Goal: Task Accomplishment & Management: Complete application form

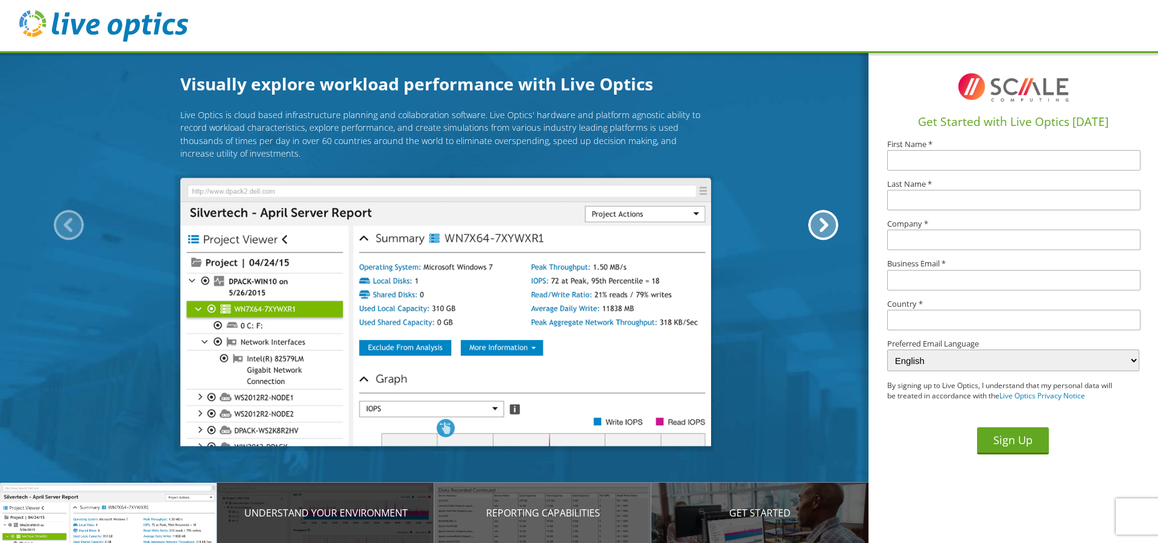
click at [375, 521] on div "Understand your environment" at bounding box center [325, 513] width 217 height 60
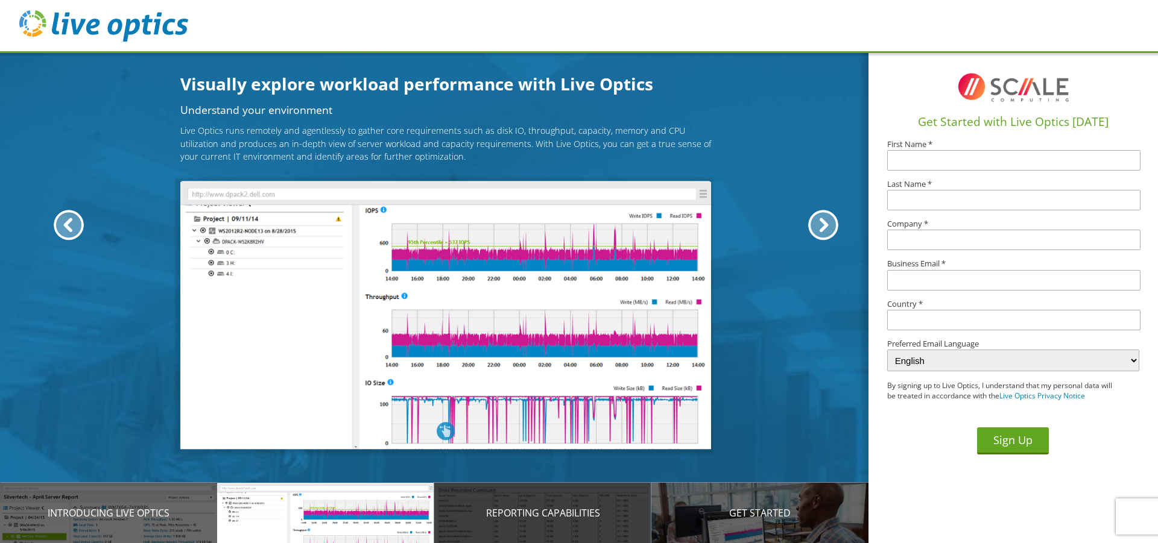
click at [491, 523] on div "Reporting Capabilities" at bounding box center [542, 513] width 217 height 60
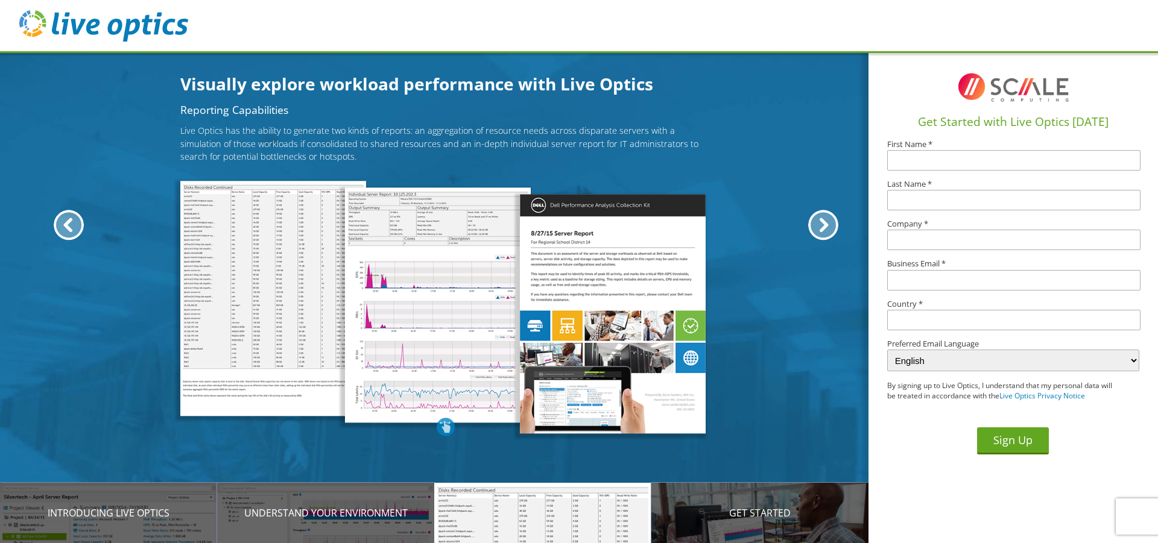
click at [643, 517] on p "Reporting Capabilities" at bounding box center [542, 513] width 217 height 14
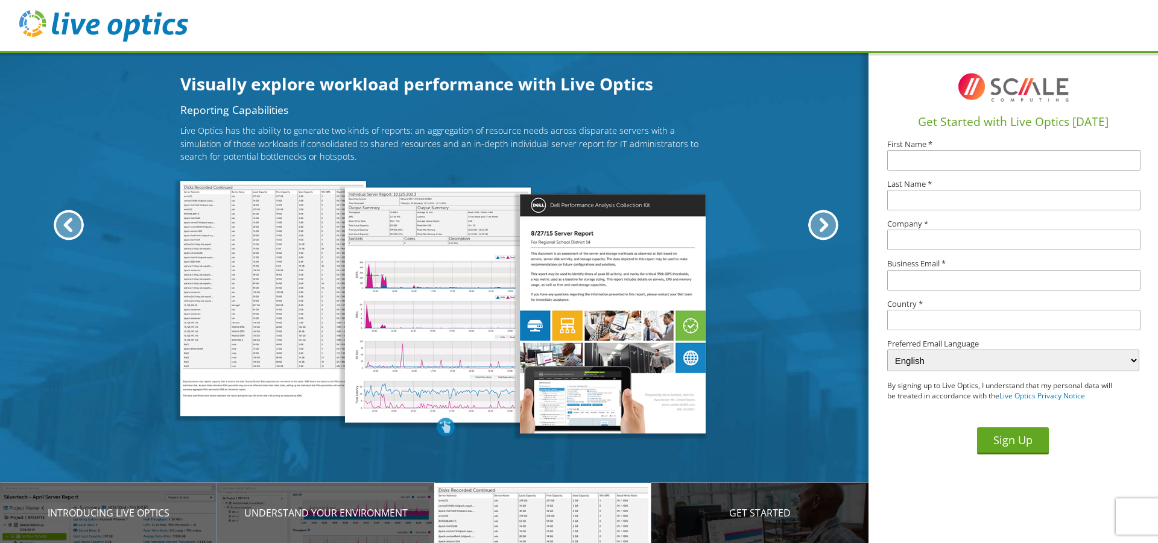
click at [707, 512] on p "Get Started" at bounding box center [759, 513] width 217 height 14
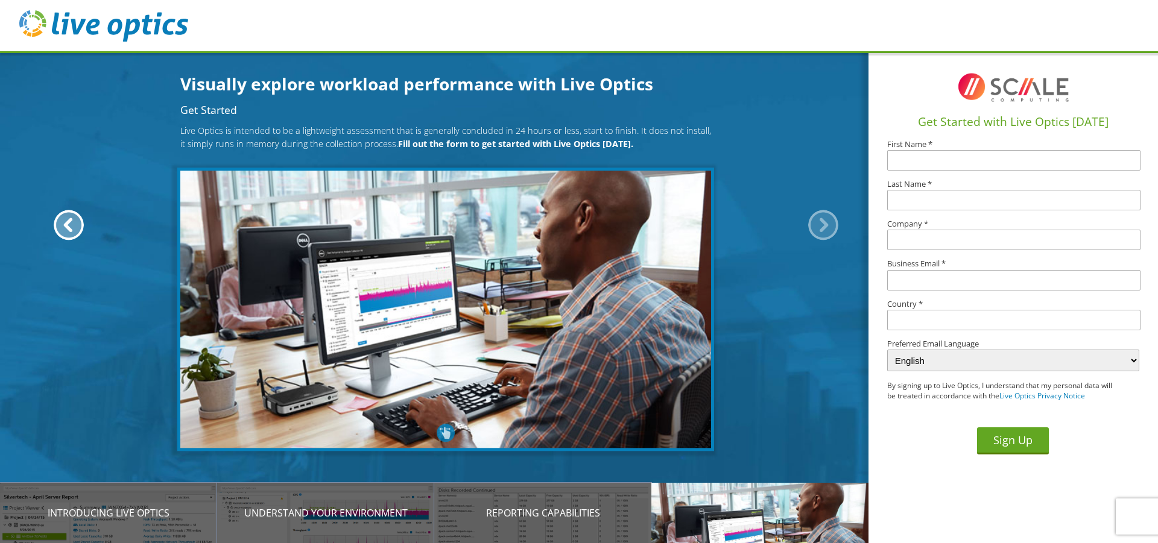
click at [982, 164] on input "text" at bounding box center [1013, 160] width 253 height 20
type input "Darryl"
type input "Whitelock"
type input "[PERSON_NAME][EMAIL_ADDRESS][PERSON_NAME][DOMAIN_NAME][US_STATE]"
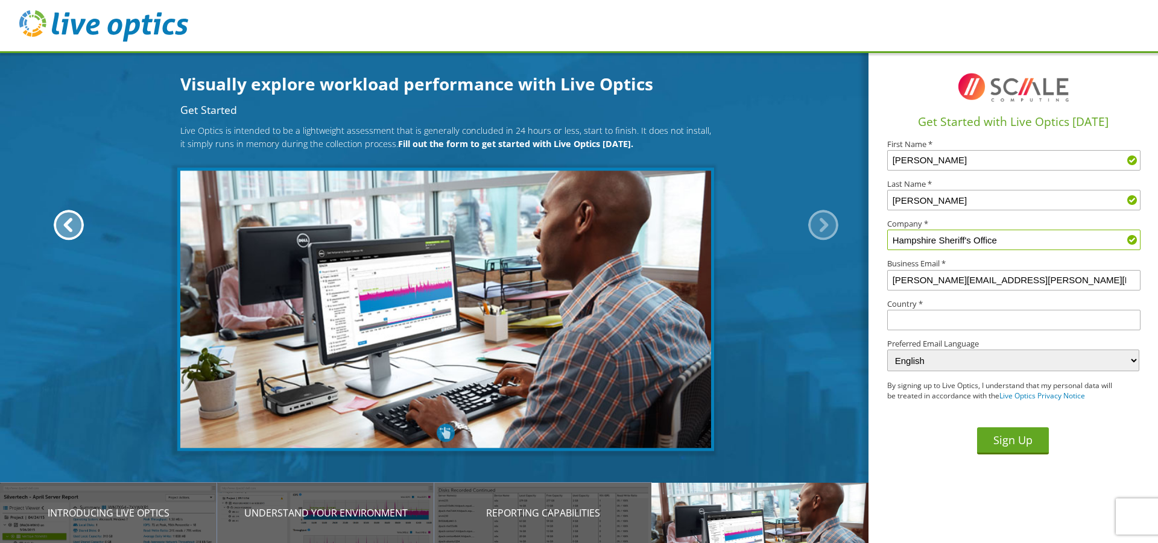
type input "Hampshire Sheriff's Office"
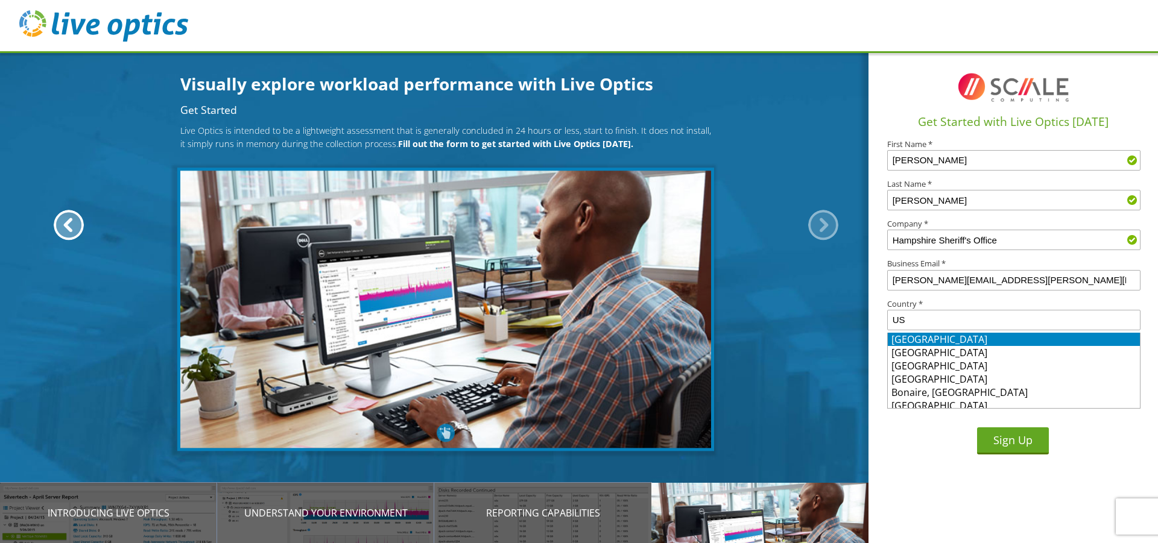
click at [911, 341] on li "United States" at bounding box center [1014, 339] width 252 height 13
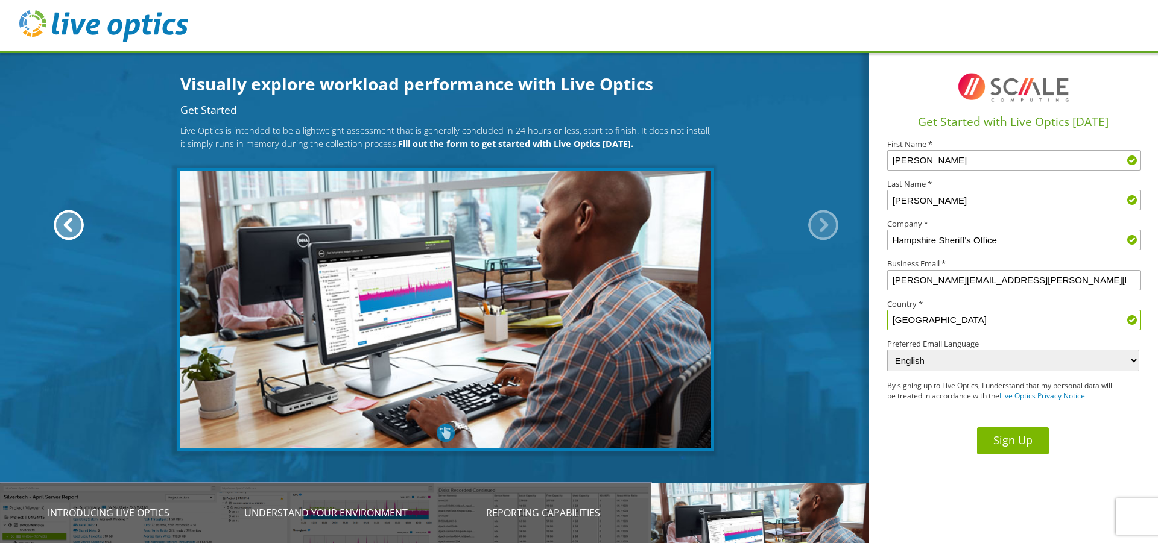
type input "United States"
click at [1012, 441] on button "Sign Up" at bounding box center [1013, 440] width 72 height 27
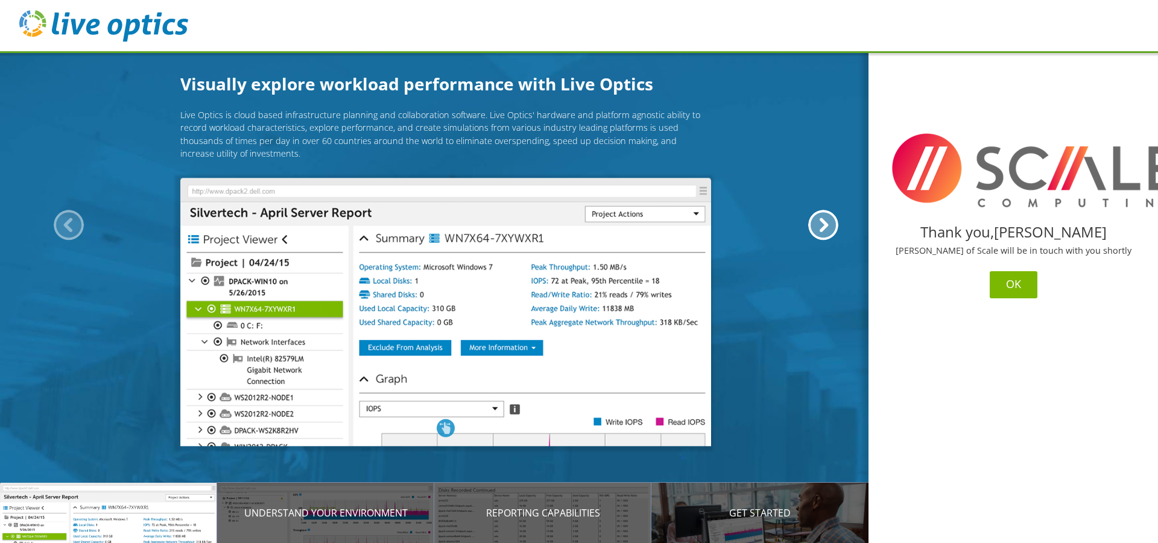
click at [999, 285] on button "OK" at bounding box center [1013, 284] width 48 height 27
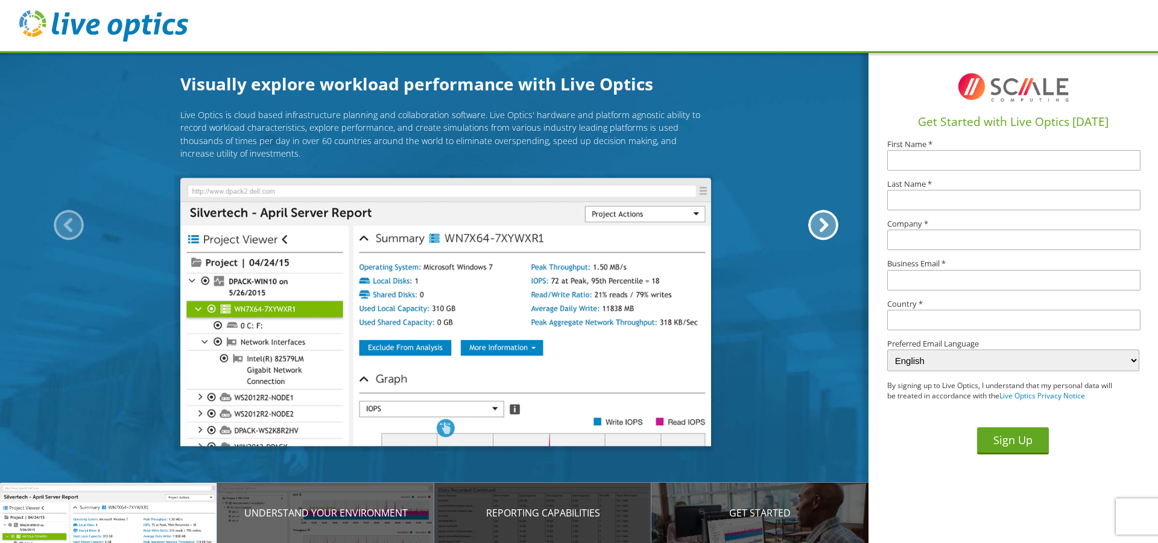
click at [515, 502] on div "Reporting Capabilities" at bounding box center [542, 513] width 217 height 60
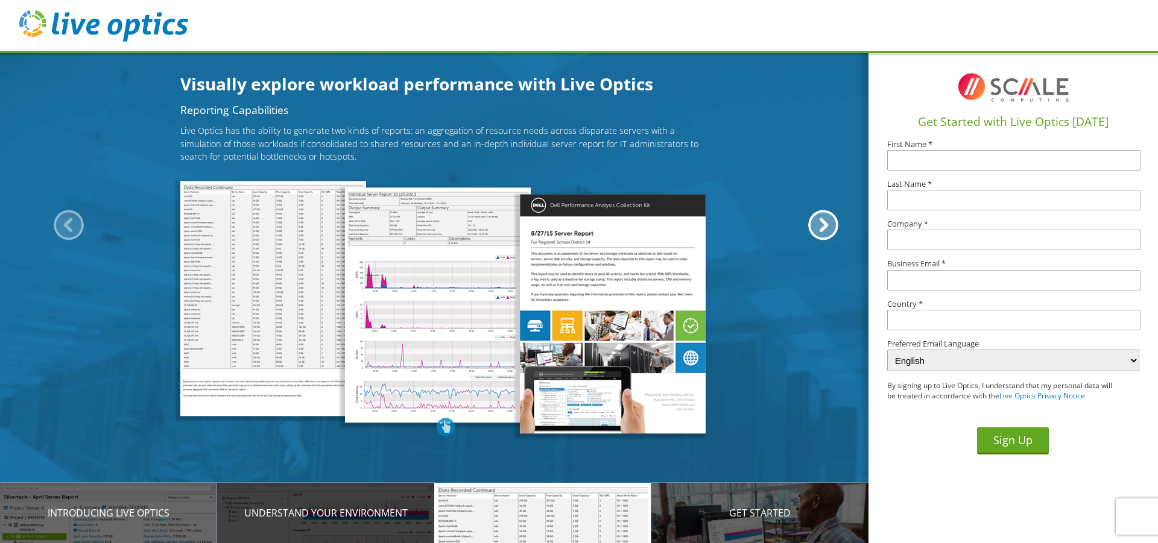
click at [364, 521] on div "Understand your environment" at bounding box center [325, 513] width 217 height 60
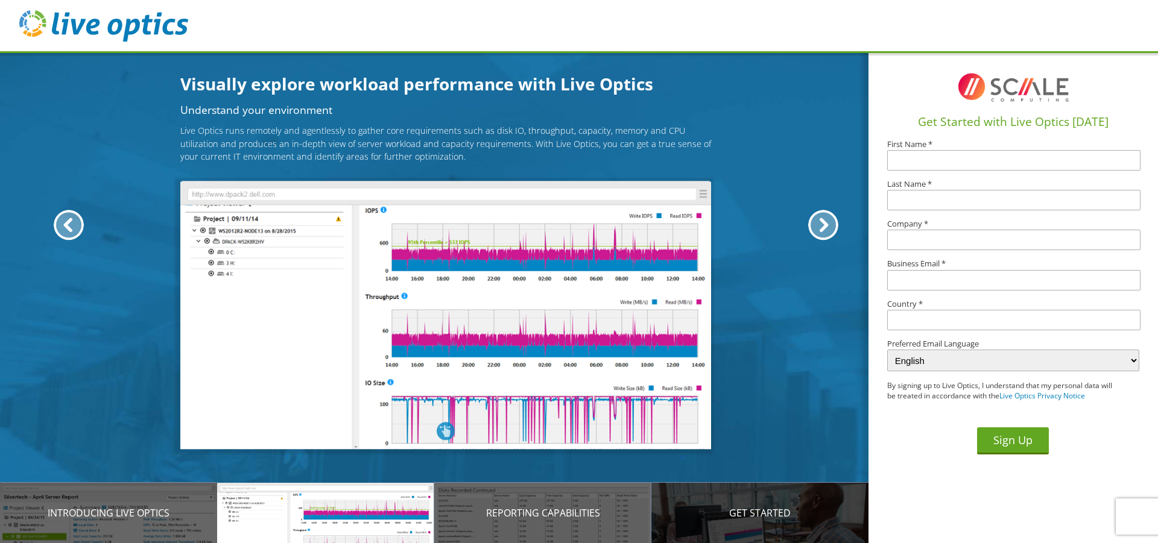
click at [748, 529] on div "Get Started" at bounding box center [759, 513] width 217 height 60
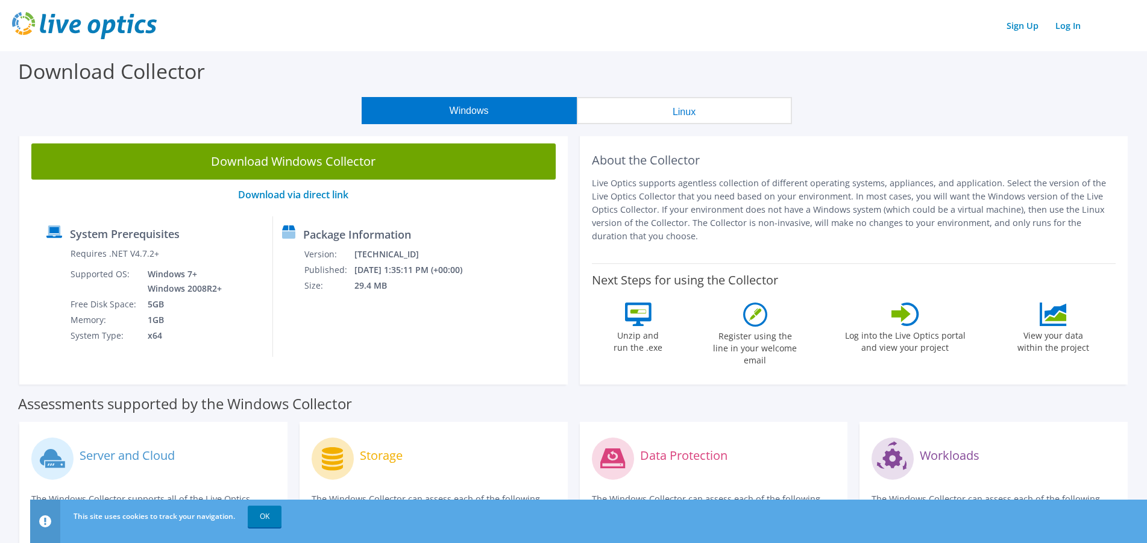
click at [449, 107] on button "Windows" at bounding box center [469, 110] width 215 height 27
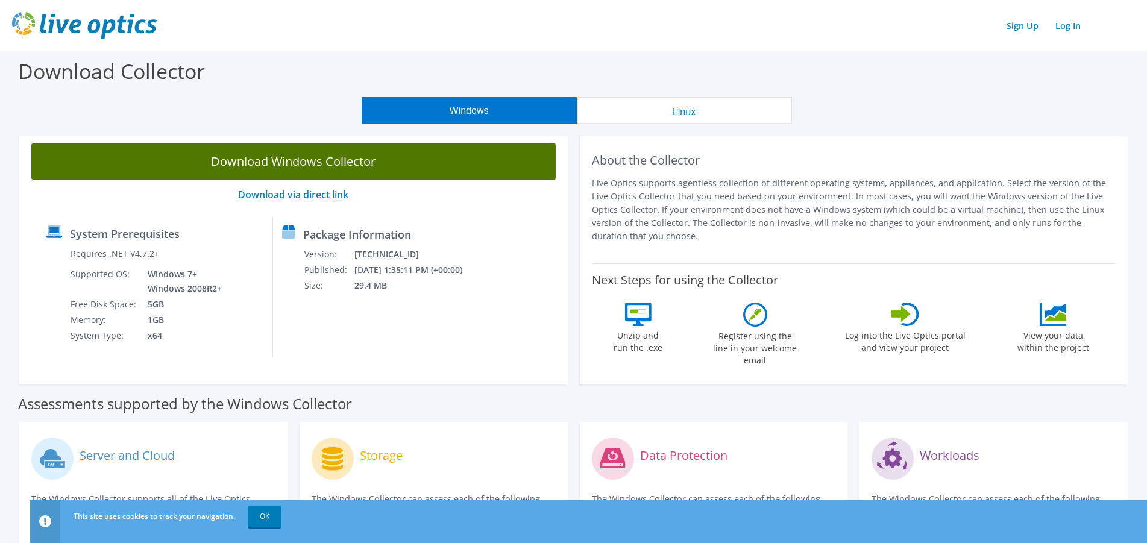
click at [300, 162] on link "Download Windows Collector" at bounding box center [293, 161] width 525 height 36
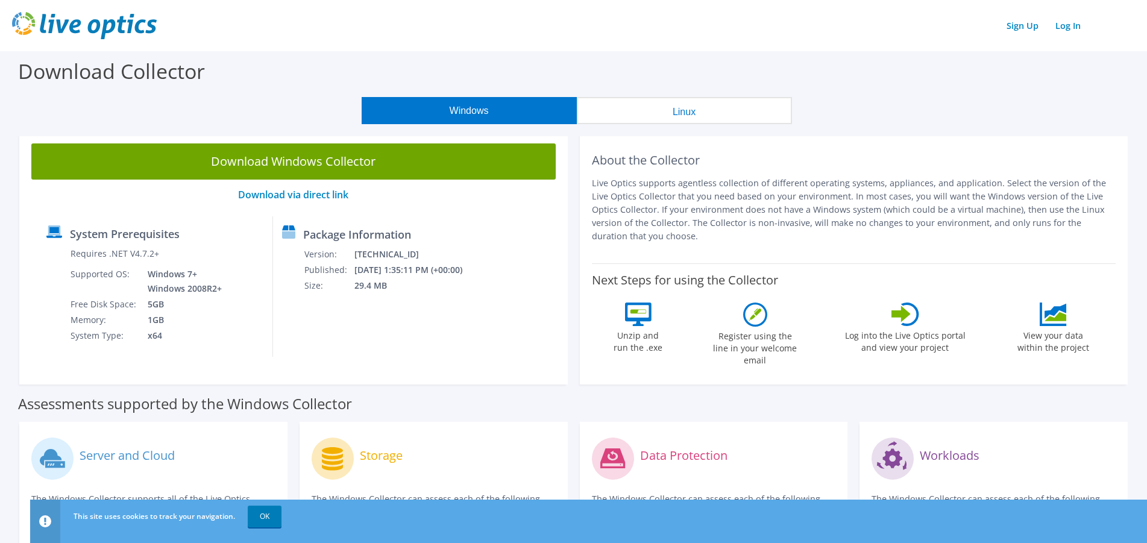
click at [901, 327] on label "Log into the Live Optics portal and view your project" at bounding box center [906, 340] width 122 height 28
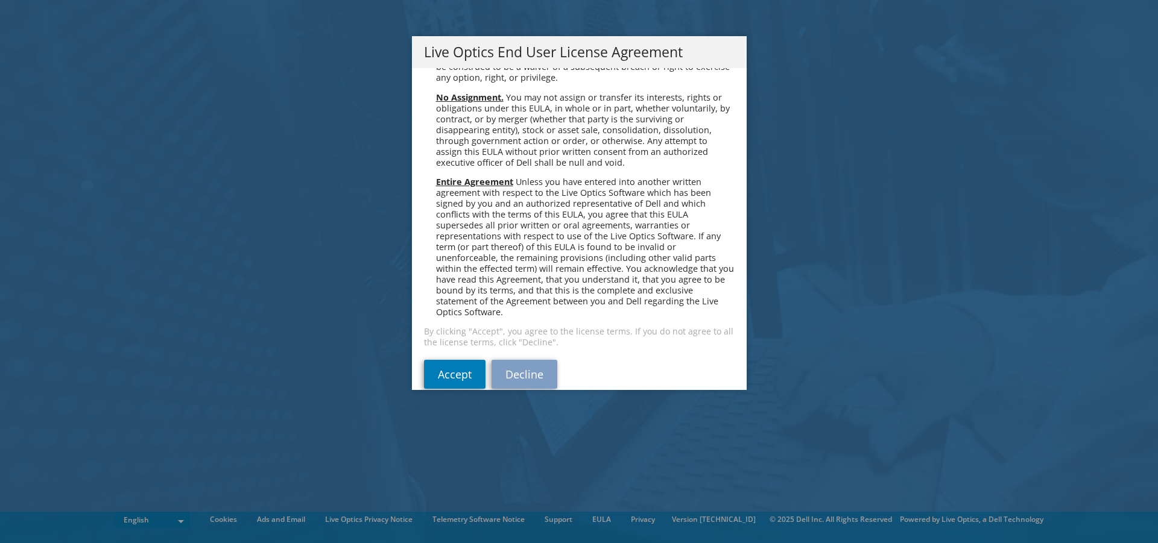
scroll to position [4560, 0]
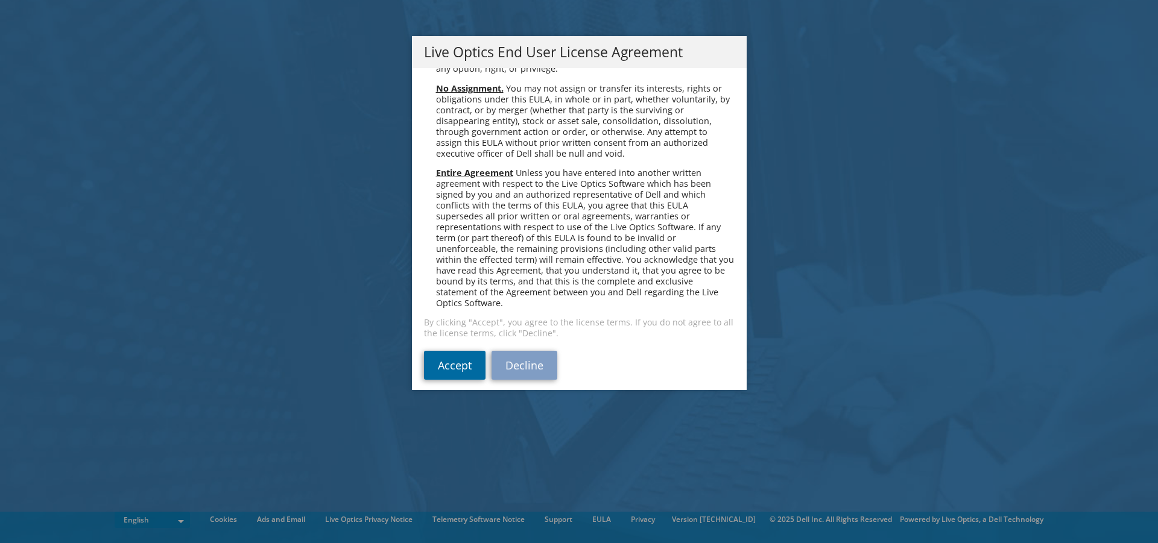
drag, startPoint x: 446, startPoint y: 353, endPoint x: 455, endPoint y: 359, distance: 11.4
click at [447, 353] on link "Accept" at bounding box center [454, 365] width 61 height 29
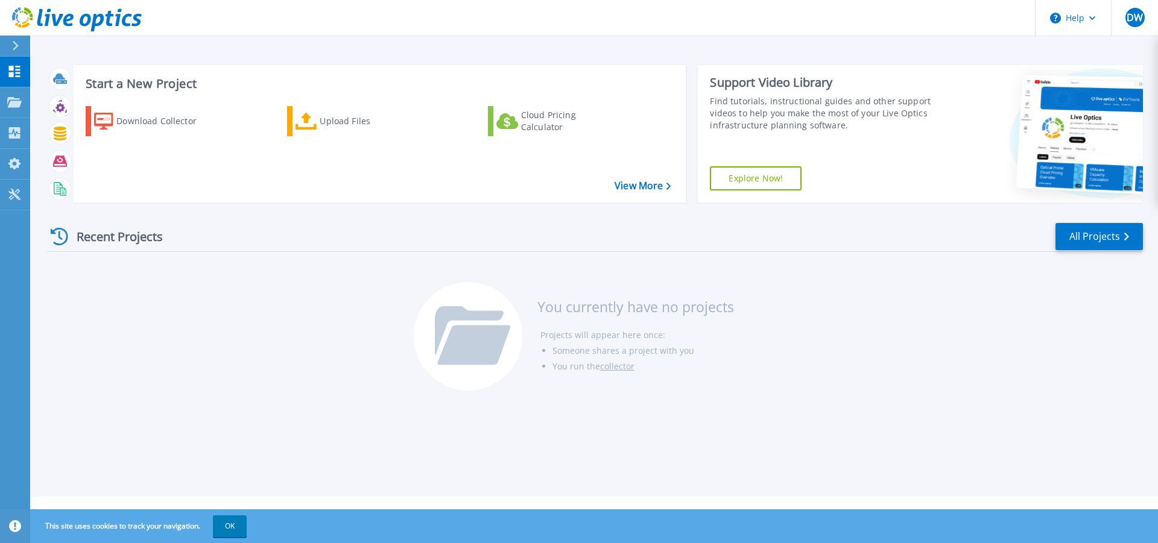
click at [260, 361] on div "Recent Projects All Projects You currently have no projects Projects will appea…" at bounding box center [594, 307] width 1096 height 191
click at [46, 102] on p "Projects" at bounding box center [47, 102] width 32 height 31
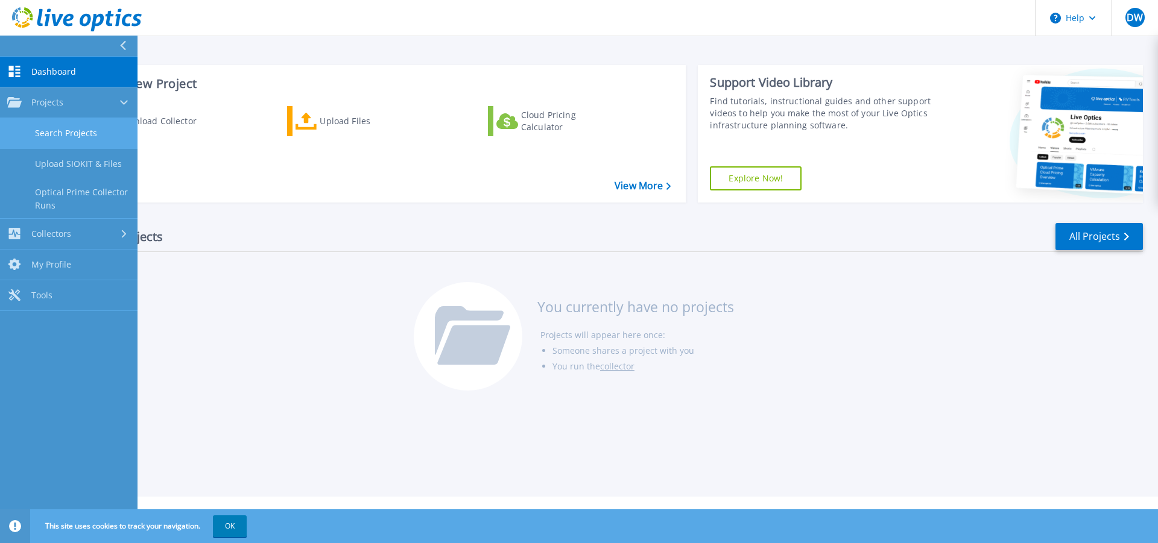
click at [75, 124] on link "Search Projects" at bounding box center [68, 133] width 137 height 31
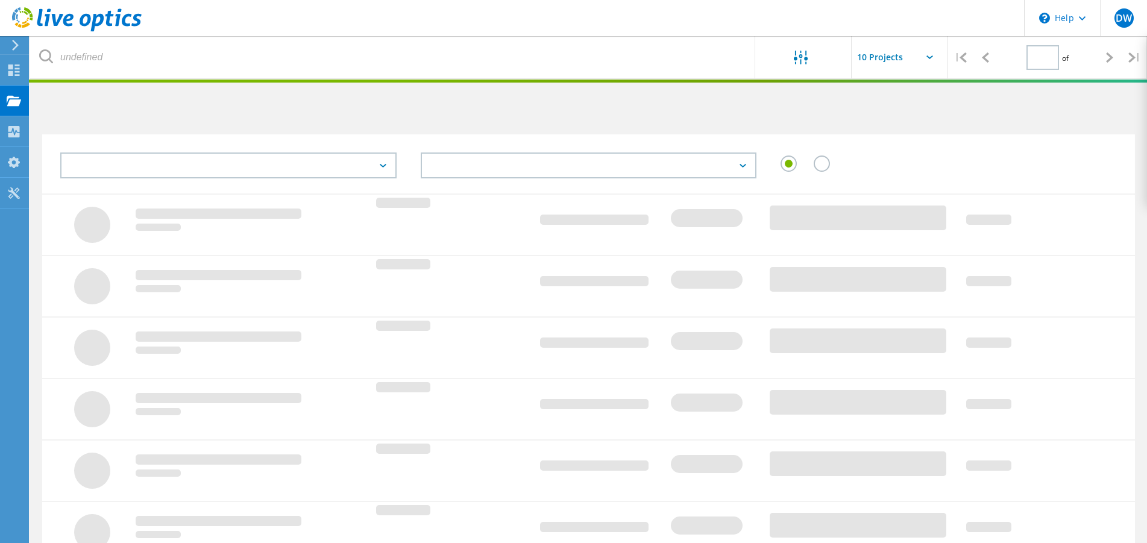
type input "1"
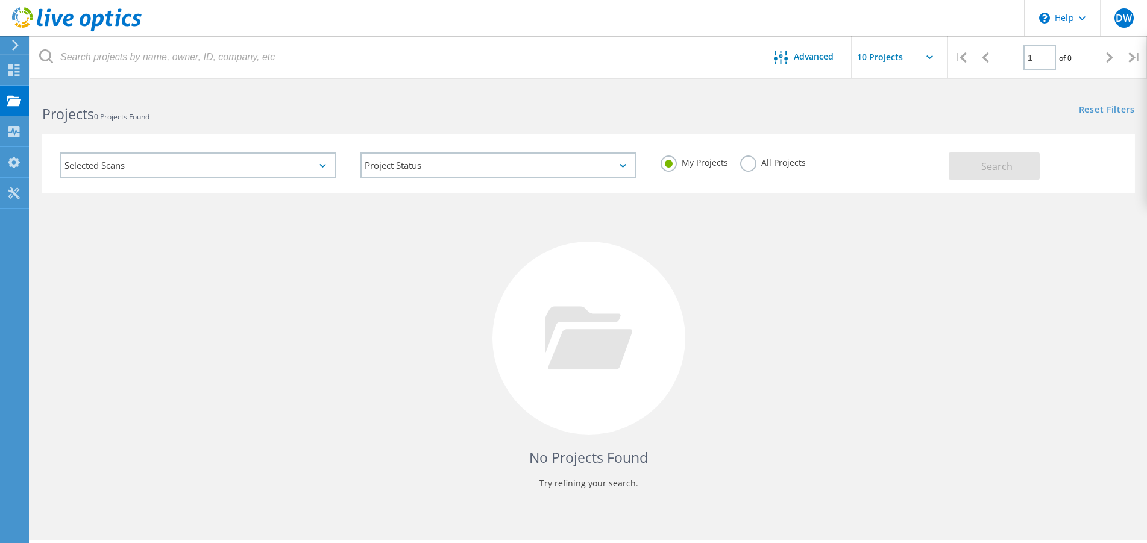
click at [926, 56] on input "text" at bounding box center [912, 57] width 121 height 42
click at [150, 286] on div "No Projects Found Try refining your search." at bounding box center [588, 350] width 1093 height 312
click at [324, 165] on icon at bounding box center [323, 166] width 7 height 4
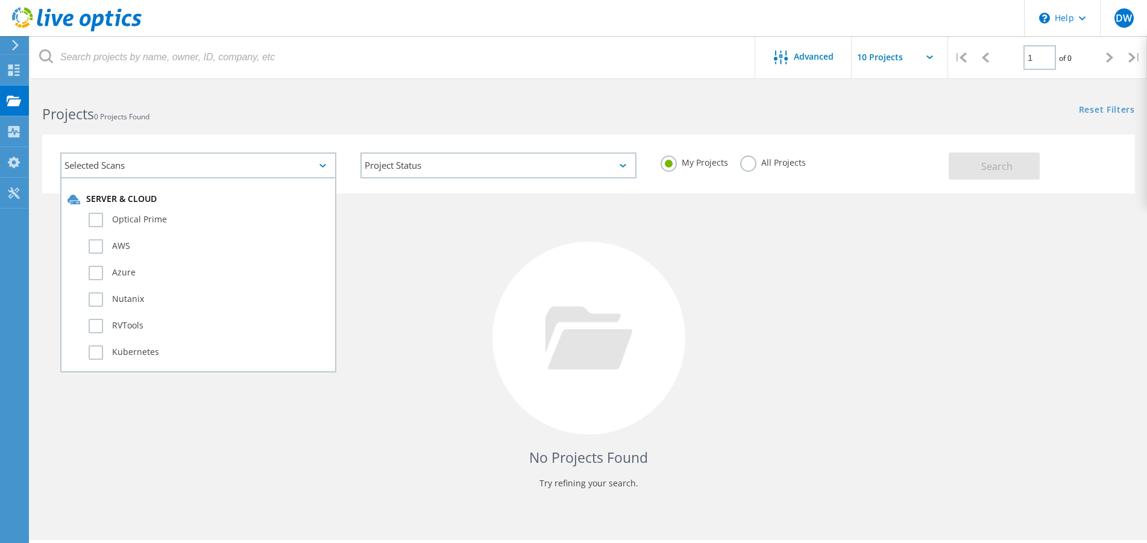
click at [420, 266] on div "No Projects Found Try refining your search." at bounding box center [588, 350] width 1093 height 312
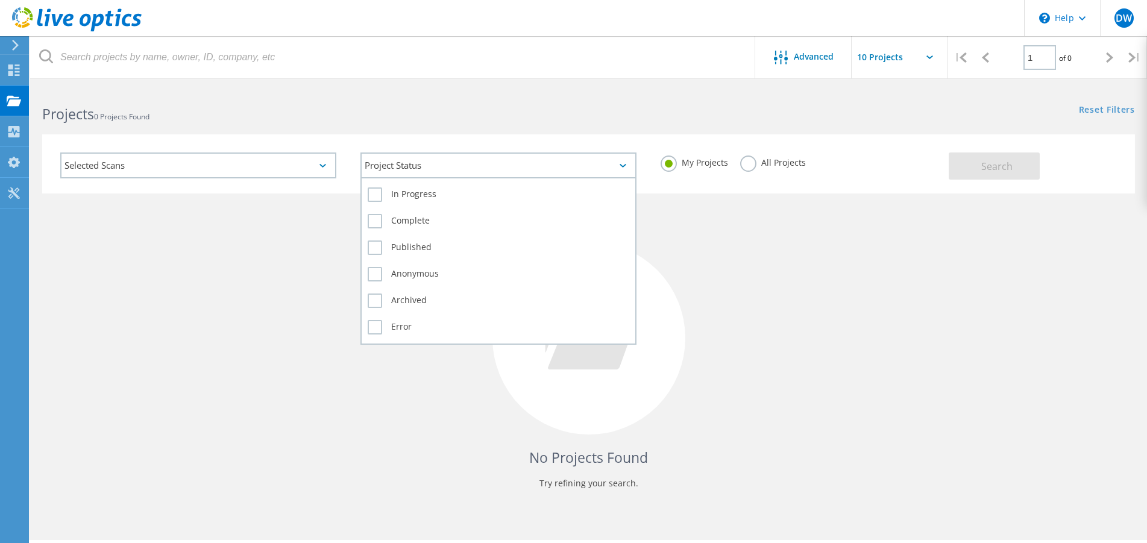
click at [627, 165] on div "Project Status" at bounding box center [499, 166] width 276 height 26
drag, startPoint x: 625, startPoint y: 166, endPoint x: 581, endPoint y: 177, distance: 45.3
click at [624, 166] on icon at bounding box center [623, 166] width 7 height 4
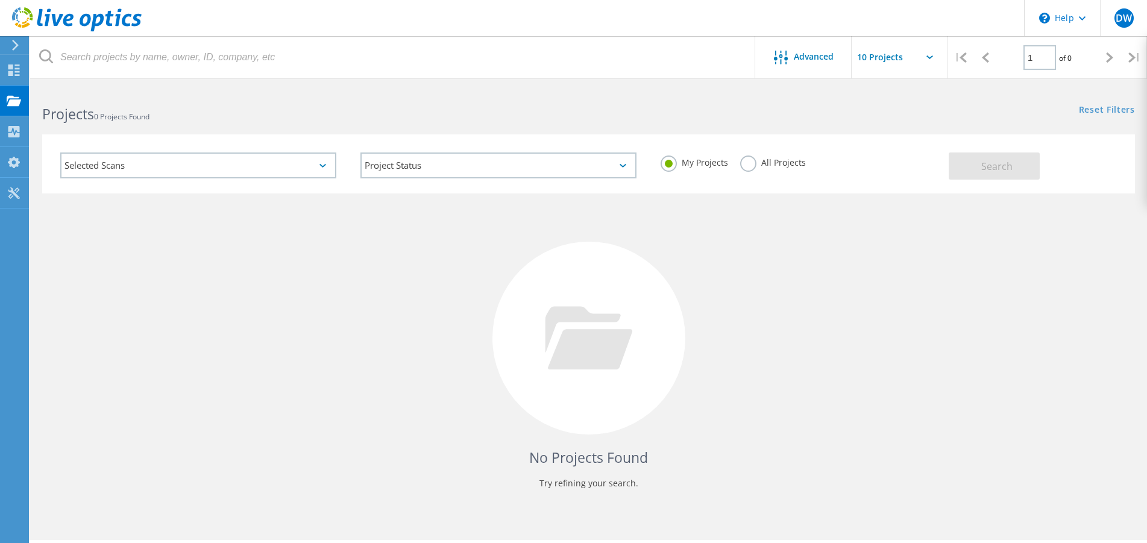
click at [242, 257] on div "No Projects Found Try refining your search." at bounding box center [588, 350] width 1093 height 312
drag, startPoint x: 2, startPoint y: 67, endPoint x: 10, endPoint y: 74, distance: 10.3
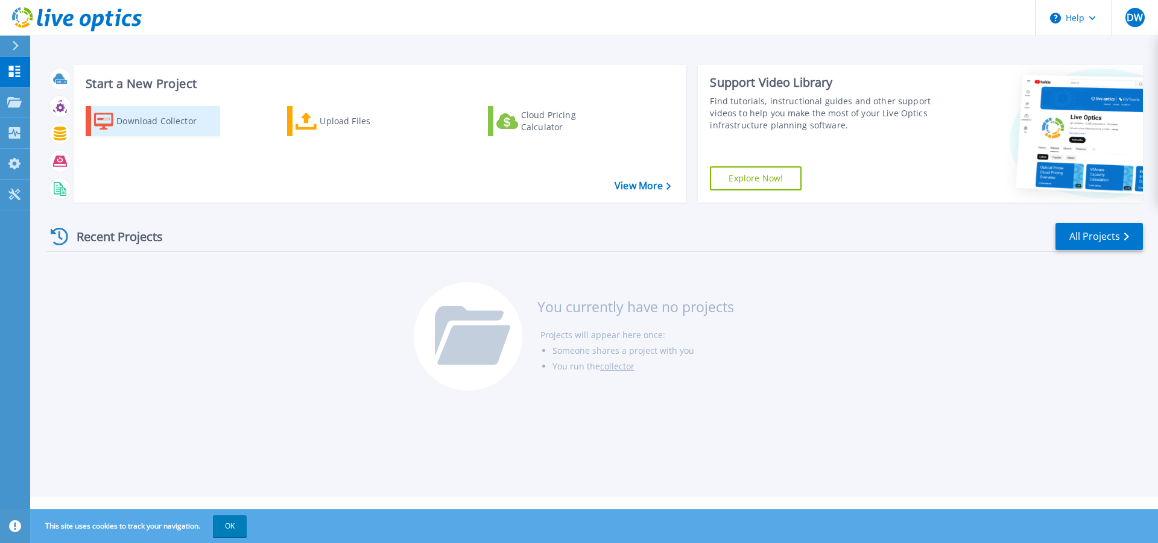
click at [140, 118] on div "Download Collector" at bounding box center [164, 121] width 96 height 24
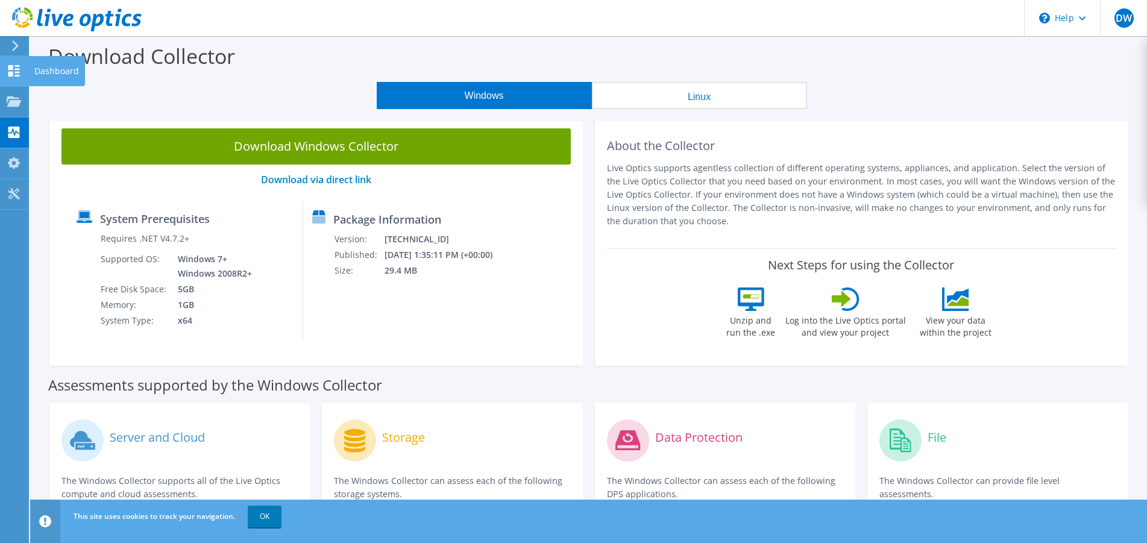
click at [15, 71] on icon at bounding box center [14, 70] width 14 height 11
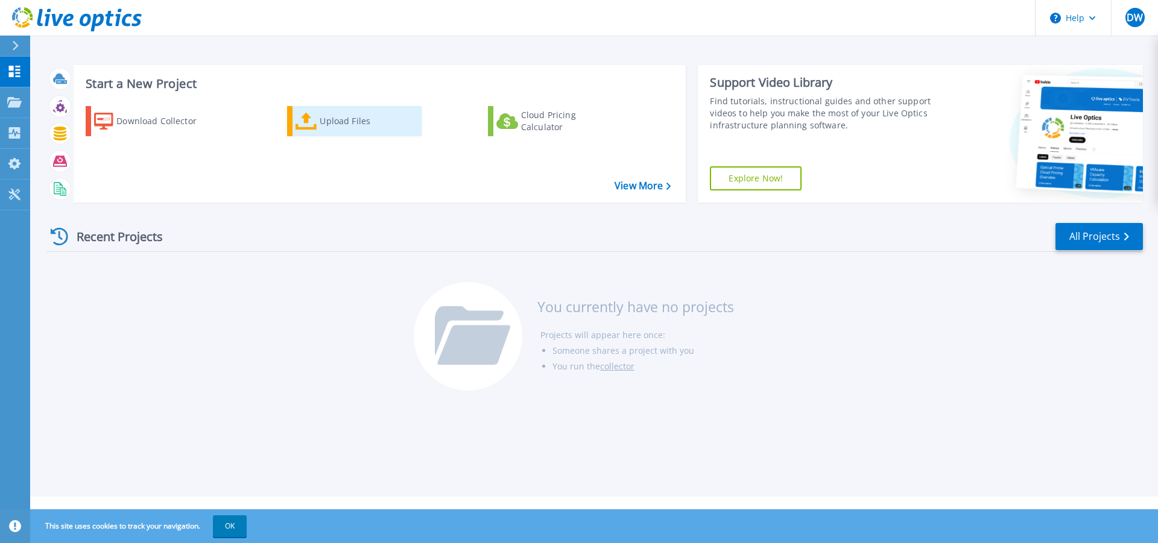
click at [321, 127] on div "Upload Files" at bounding box center [368, 121] width 96 height 24
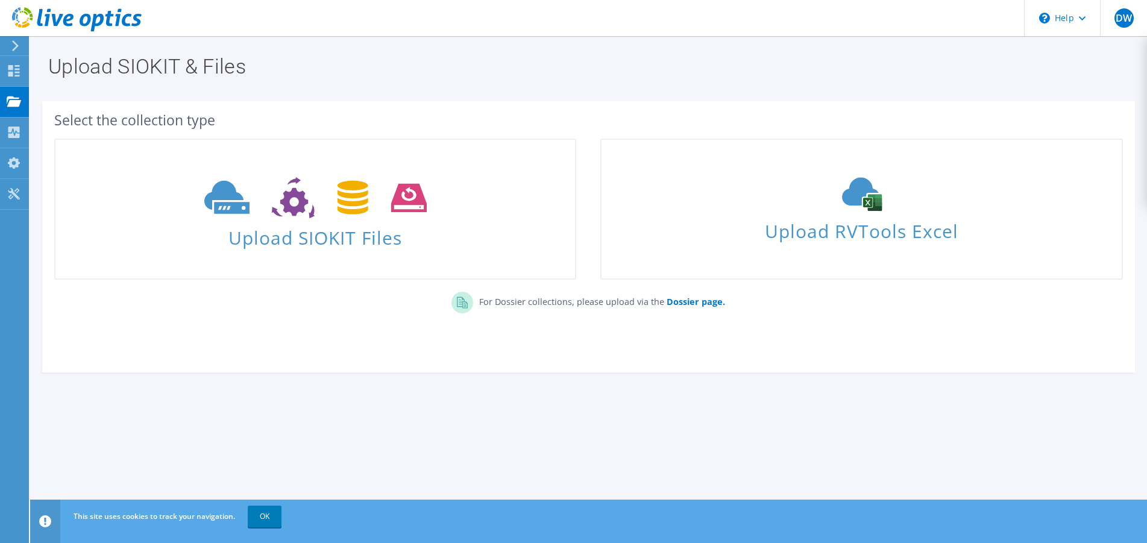
click at [19, 45] on icon at bounding box center [15, 45] width 9 height 11
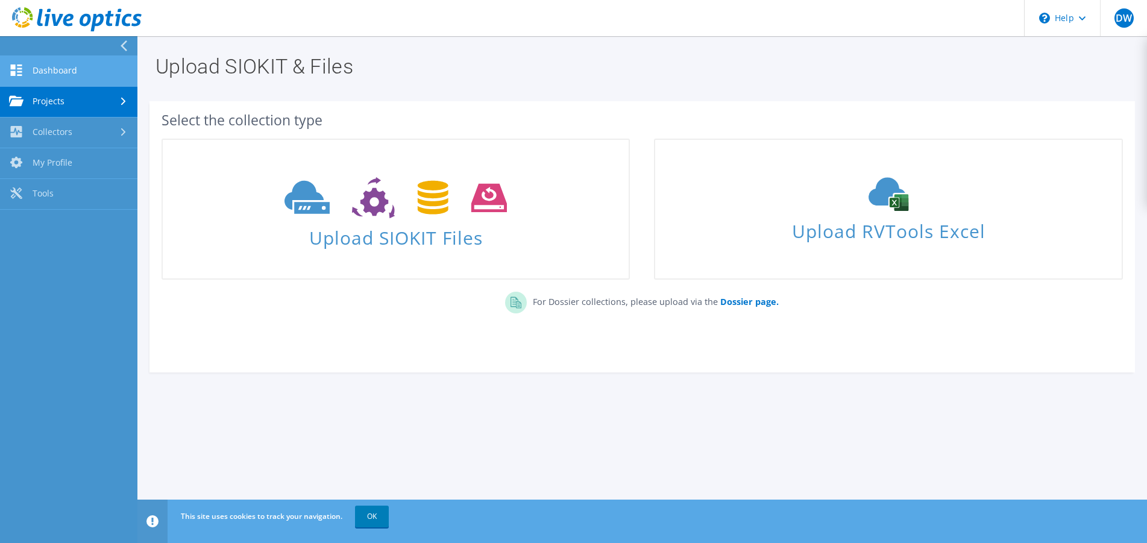
click at [54, 76] on link "Dashboard" at bounding box center [68, 71] width 137 height 31
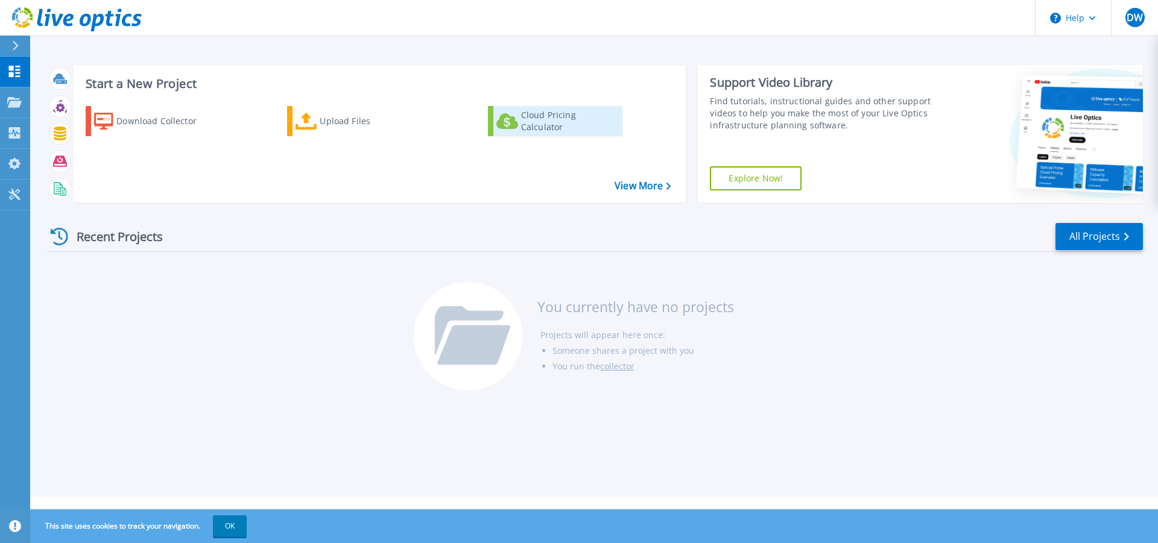
click at [558, 123] on div "Cloud Pricing Calculator" at bounding box center [569, 121] width 96 height 24
click at [638, 184] on link "View More" at bounding box center [642, 185] width 56 height 11
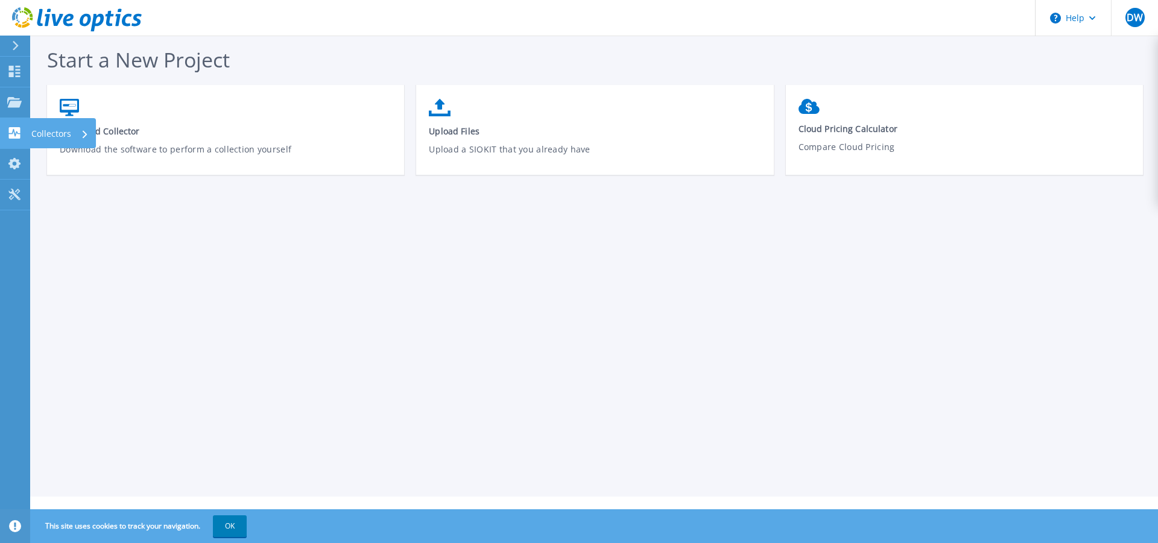
click at [25, 134] on link "Collectors Collectors" at bounding box center [15, 133] width 30 height 31
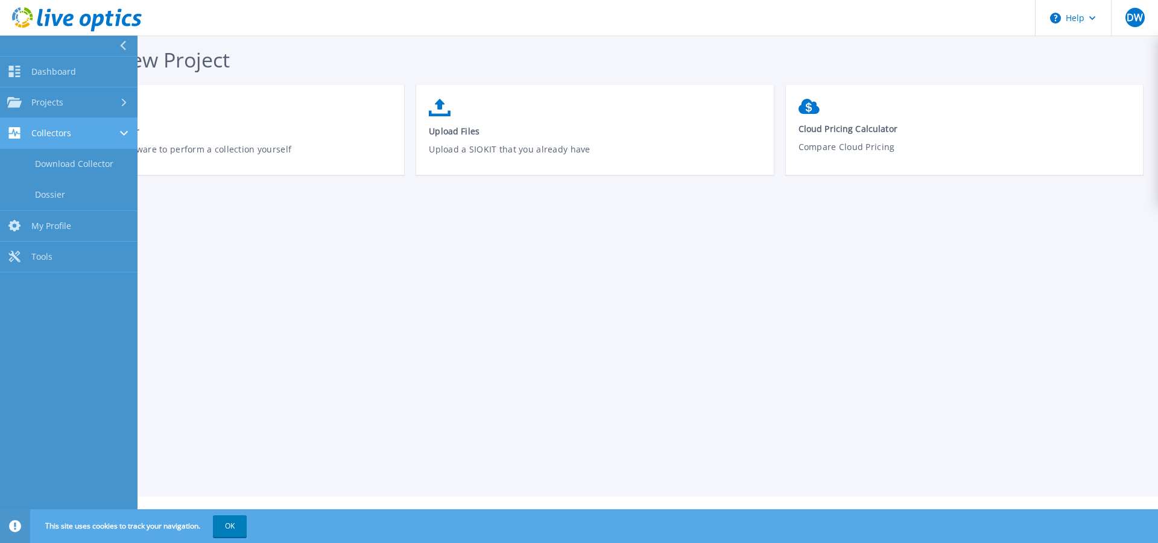
click at [25, 134] on div "Collectors" at bounding box center [39, 132] width 64 height 11
click at [39, 167] on span "My Profile" at bounding box center [51, 164] width 40 height 11
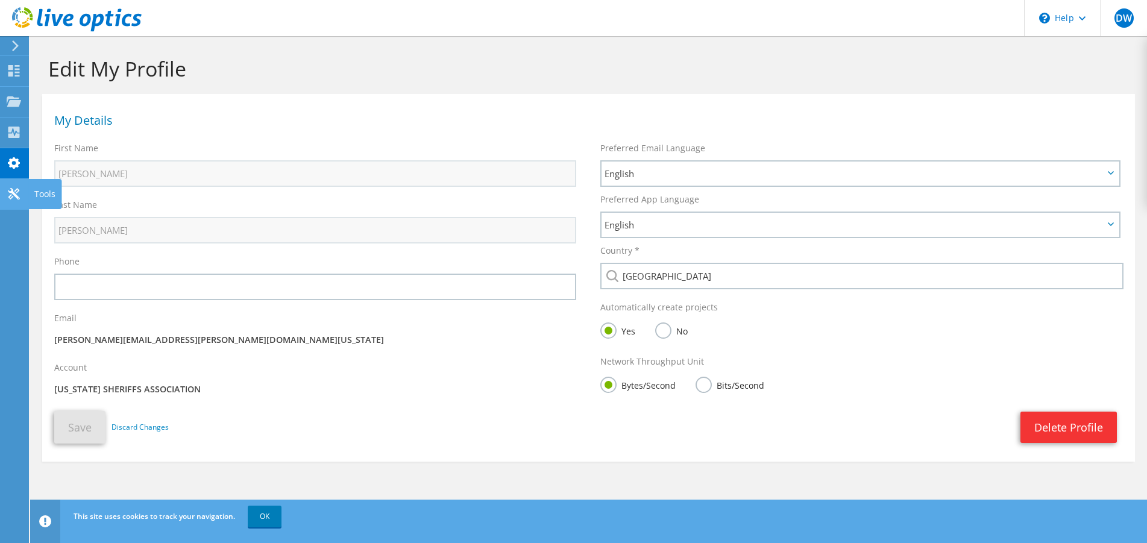
click at [15, 197] on use at bounding box center [13, 193] width 11 height 11
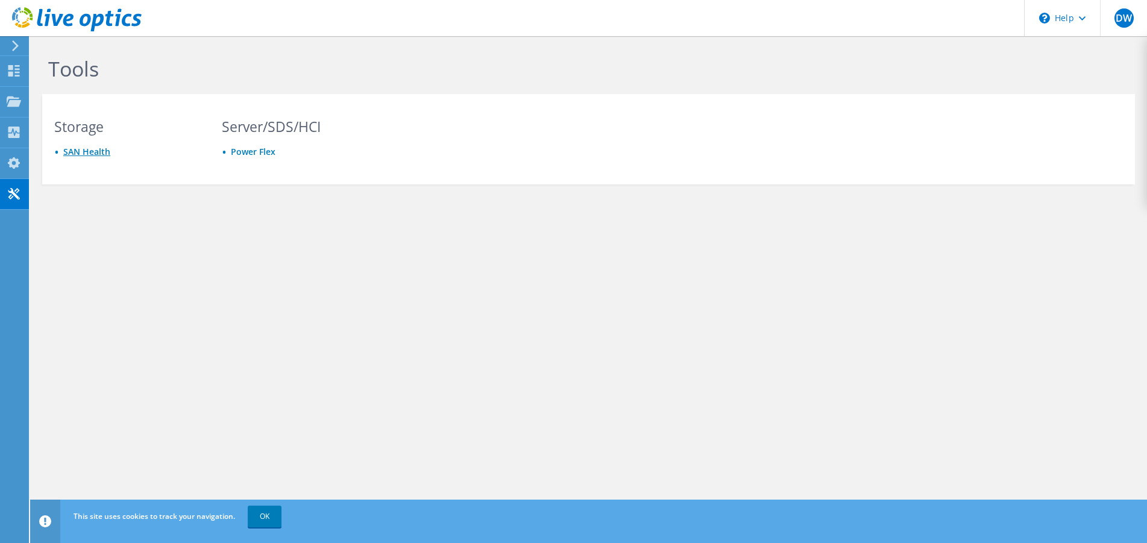
click at [104, 149] on link "SAN Health" at bounding box center [86, 151] width 47 height 11
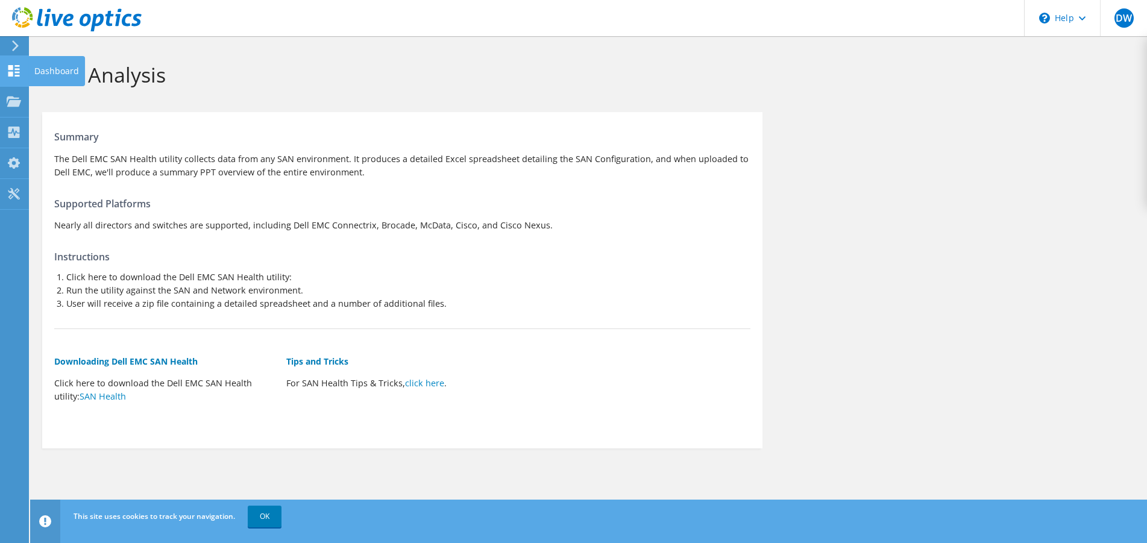
click at [13, 78] on div at bounding box center [14, 72] width 14 height 13
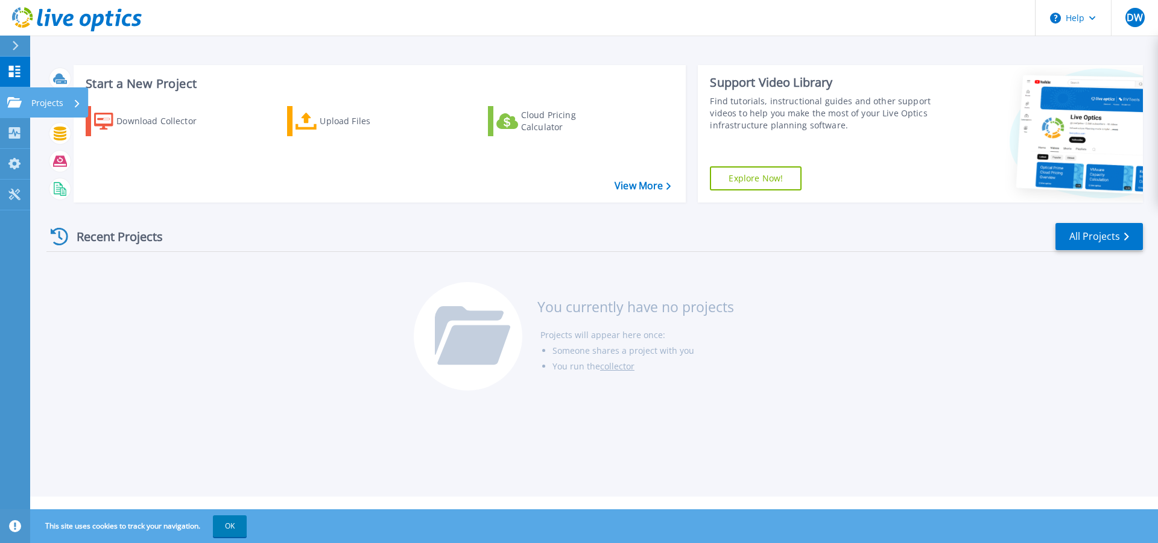
click at [13, 107] on icon at bounding box center [14, 102] width 14 height 10
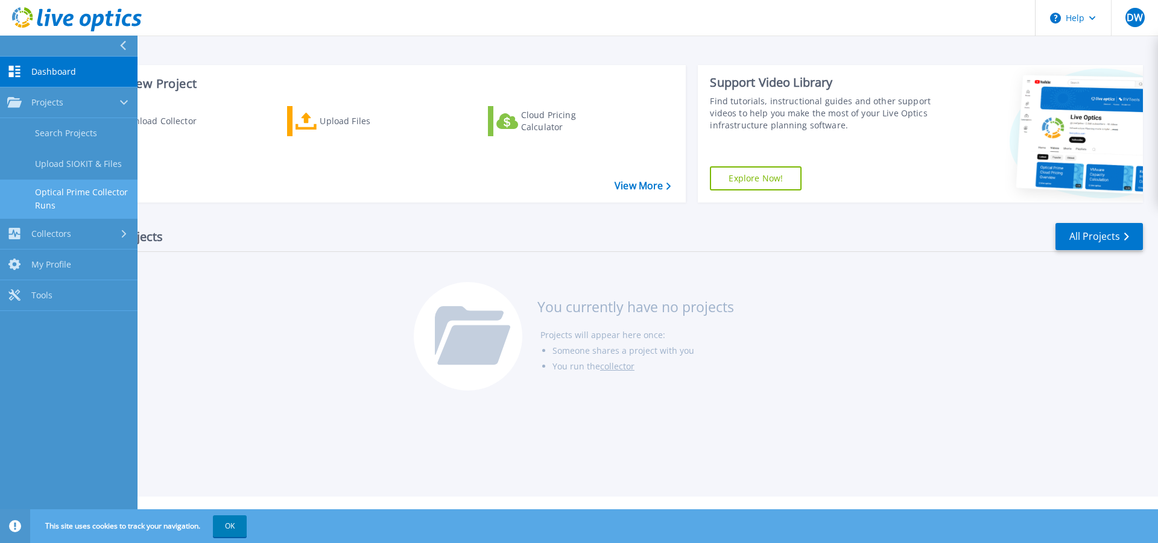
click at [66, 195] on link "Optical Prime Collector Runs" at bounding box center [68, 199] width 137 height 39
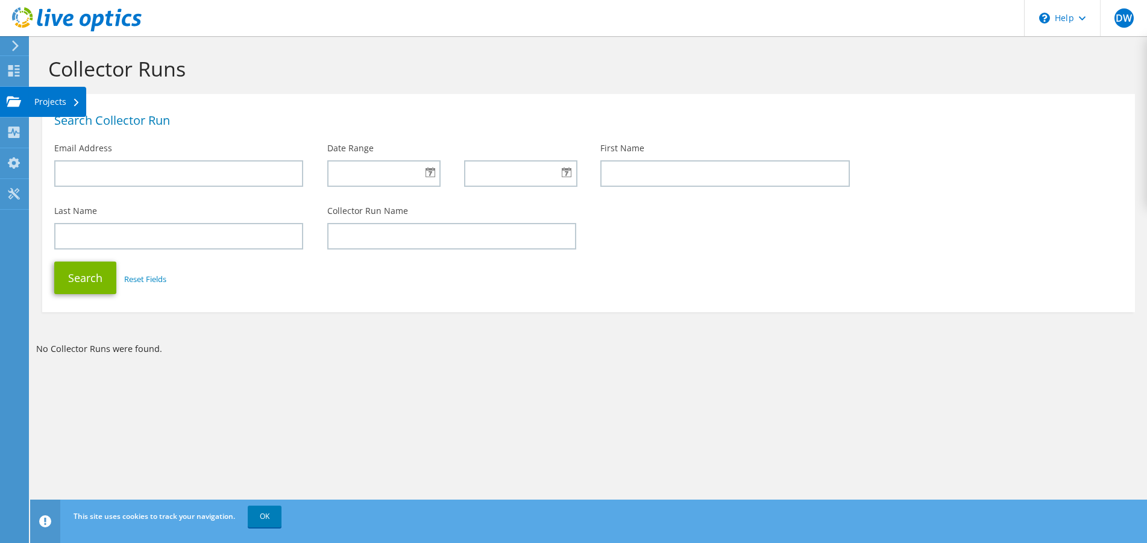
click at [66, 103] on div "Projects" at bounding box center [57, 102] width 58 height 30
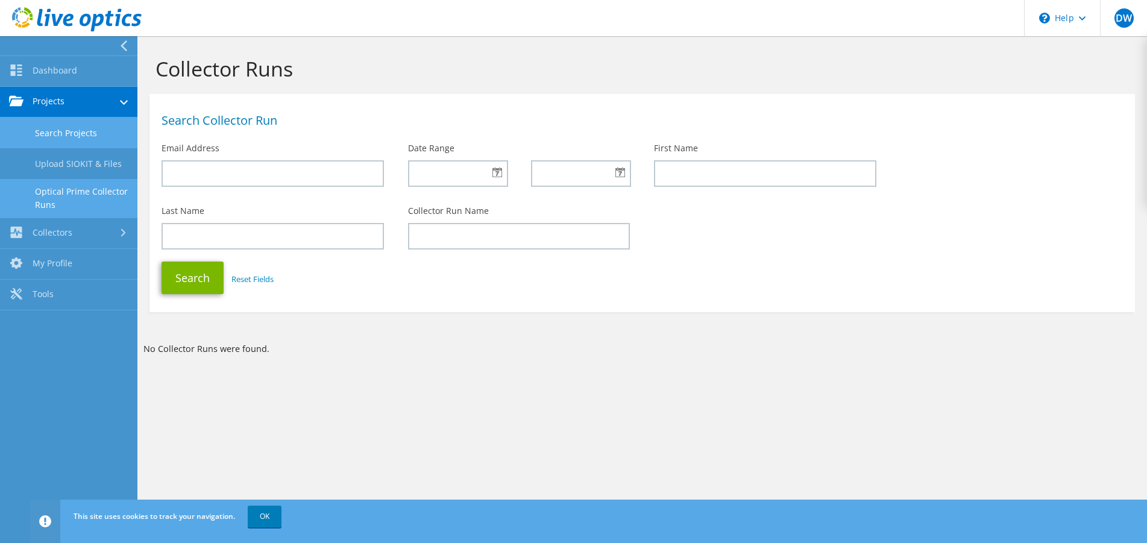
click at [65, 133] on link "Search Projects" at bounding box center [68, 133] width 137 height 31
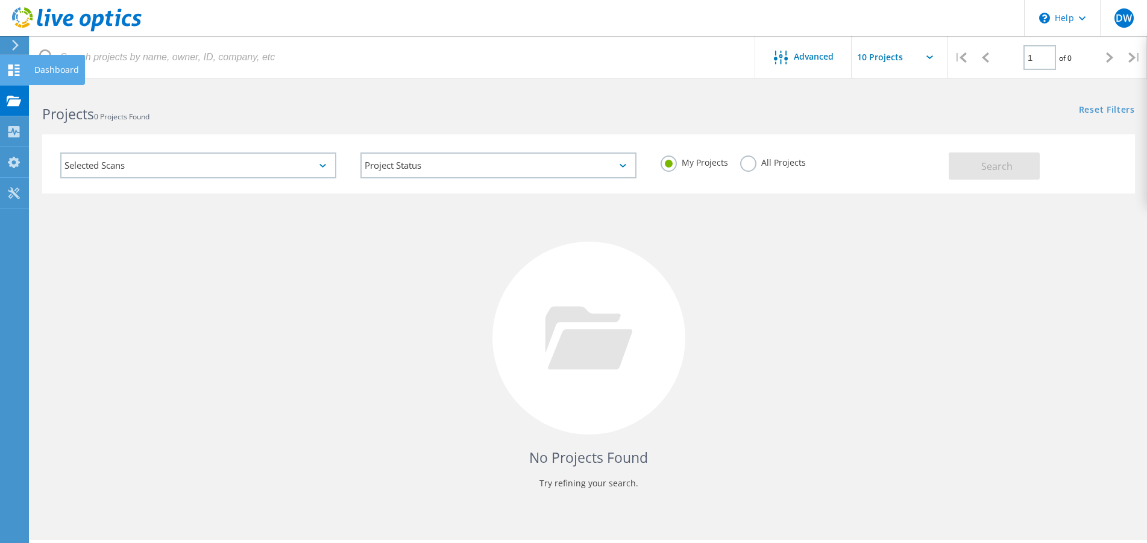
click at [13, 72] on icon at bounding box center [14, 70] width 14 height 11
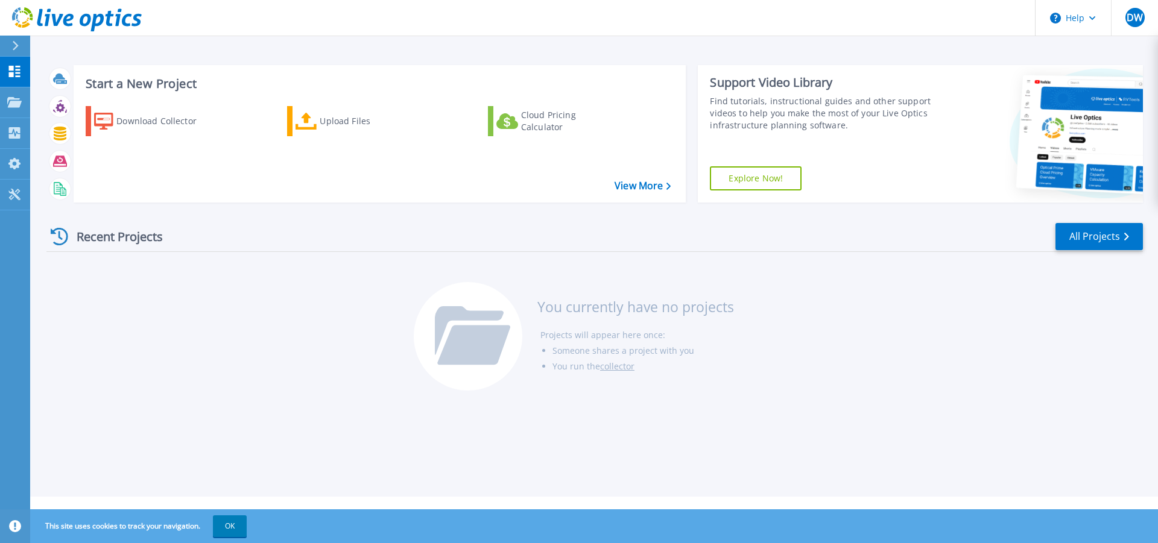
click at [117, 230] on div "Recent Projects" at bounding box center [112, 237] width 133 height 30
click at [19, 46] on div at bounding box center [20, 46] width 19 height 20
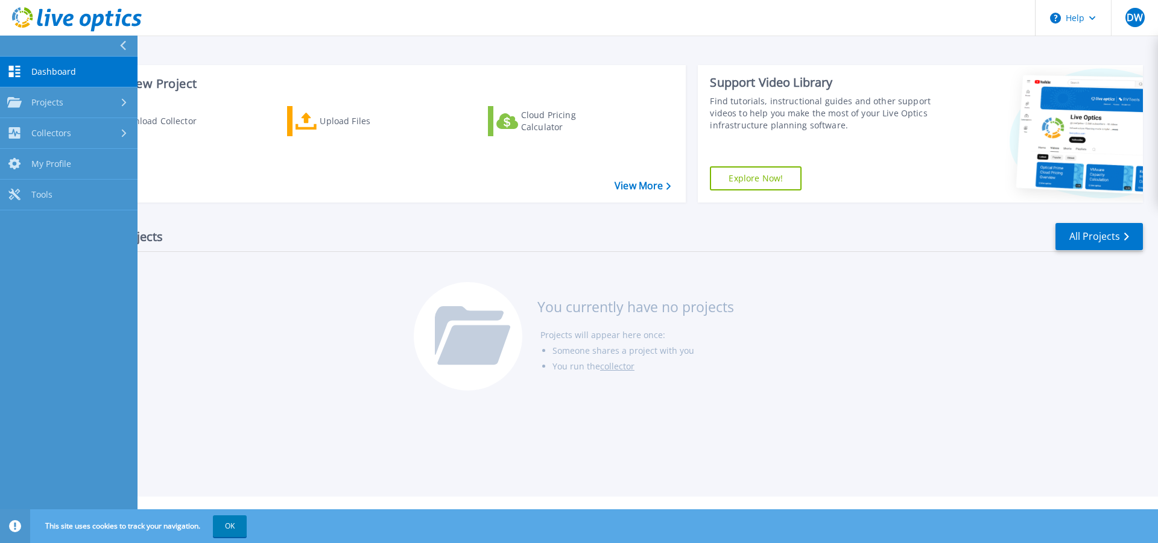
click at [19, 46] on button at bounding box center [68, 46] width 137 height 21
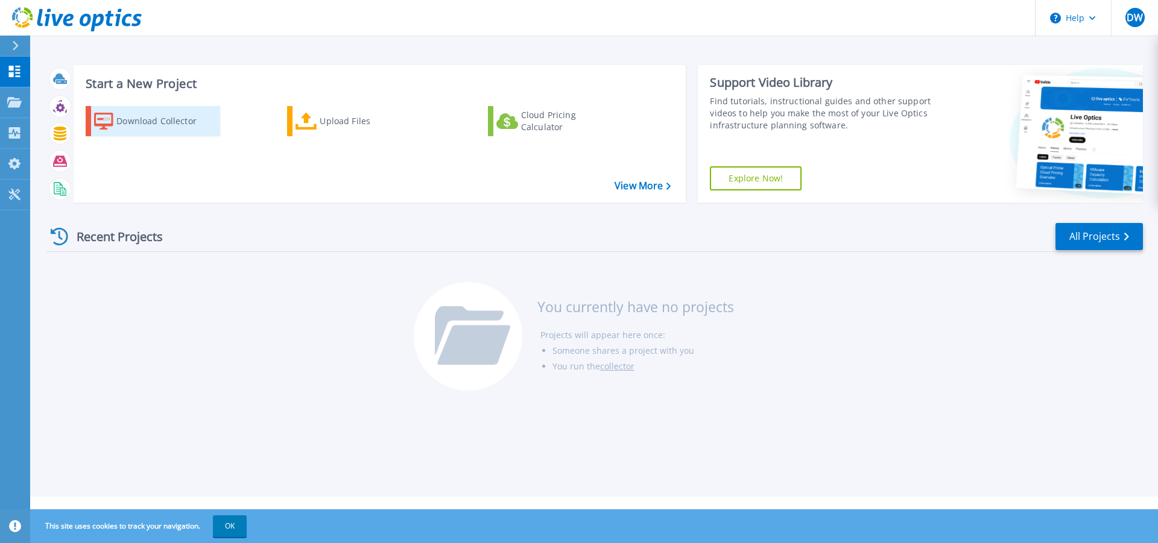
click at [148, 119] on div "Download Collector" at bounding box center [164, 121] width 96 height 24
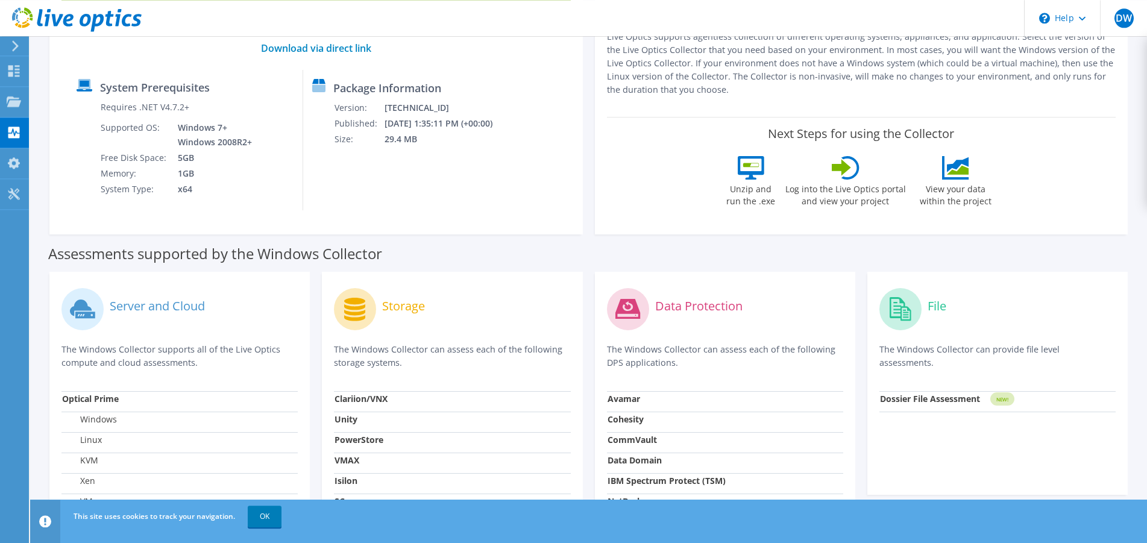
scroll to position [307, 0]
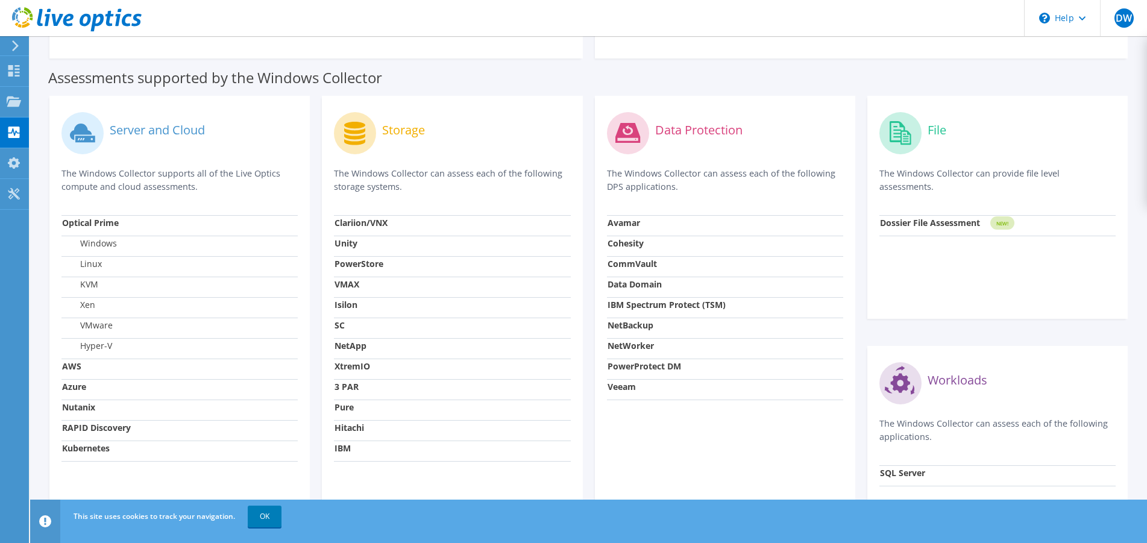
click at [98, 245] on label "Windows" at bounding box center [89, 244] width 55 height 12
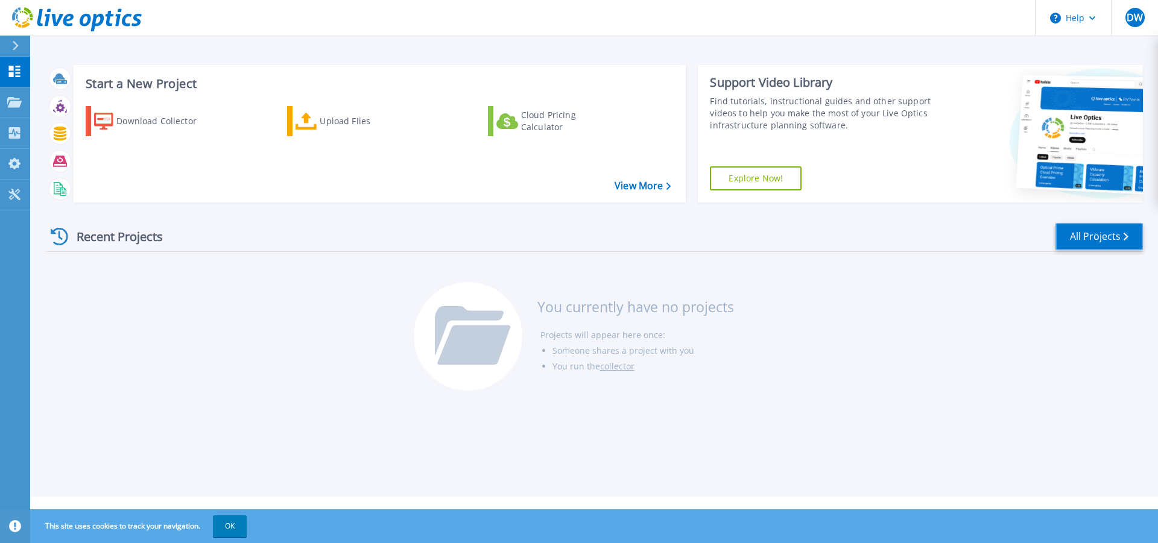
click at [1076, 242] on link "All Projects" at bounding box center [1098, 236] width 87 height 27
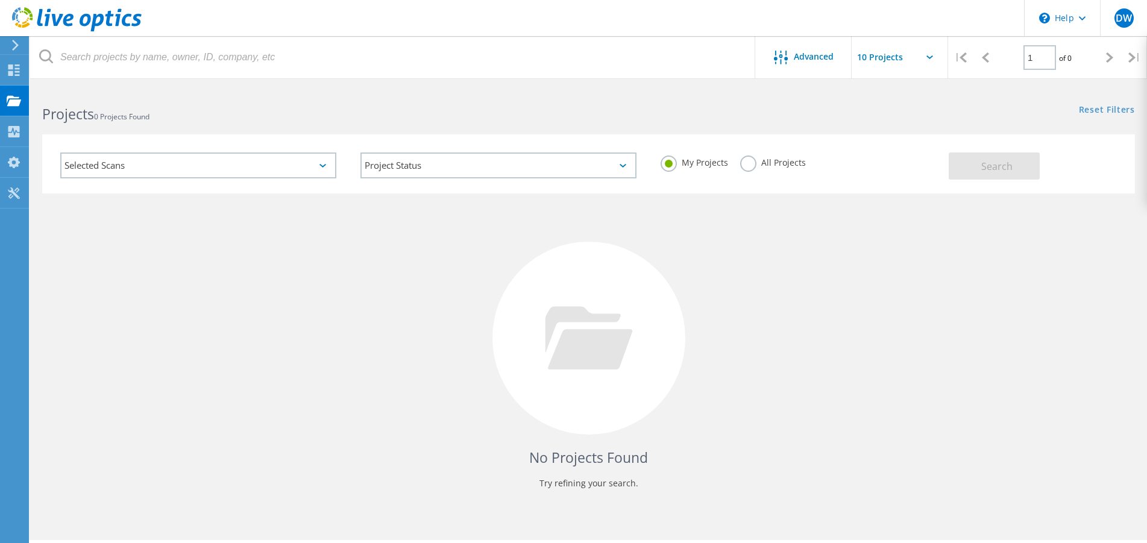
click at [324, 161] on div "Selected Scans" at bounding box center [198, 166] width 276 height 26
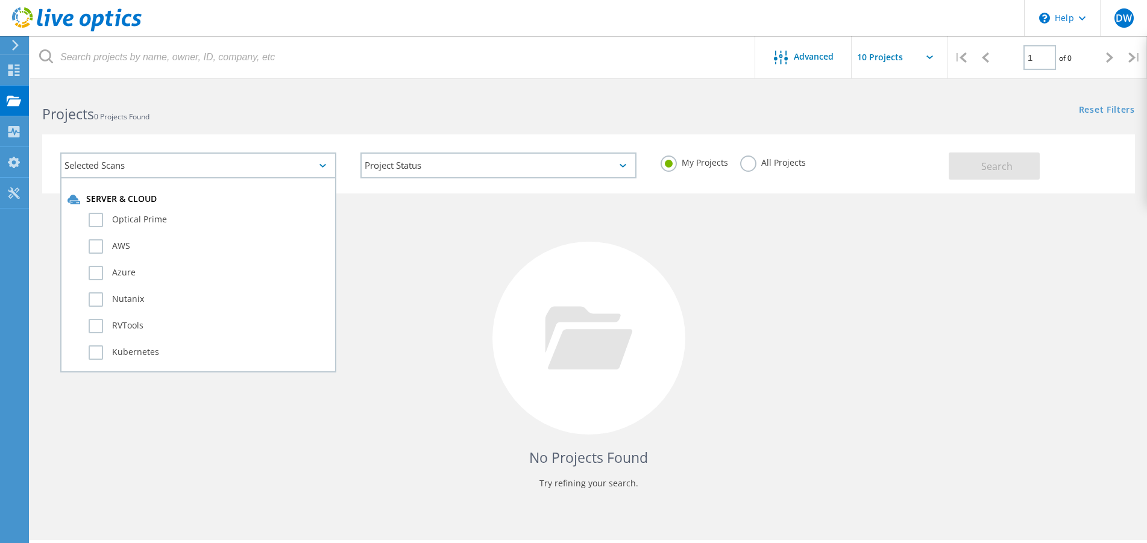
drag, startPoint x: 98, startPoint y: 219, endPoint x: 217, endPoint y: 281, distance: 134.0
click at [98, 219] on label "Optical Prime" at bounding box center [209, 220] width 241 height 14
click at [0, 0] on input "Optical Prime" at bounding box center [0, 0] width 0 height 0
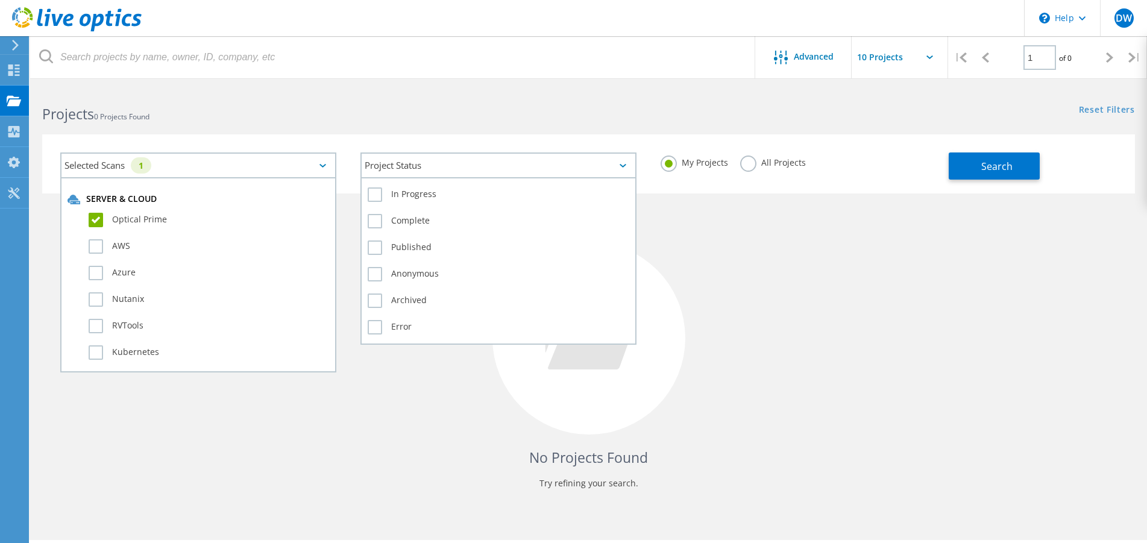
click at [627, 166] on div "Project Status" at bounding box center [499, 166] width 276 height 26
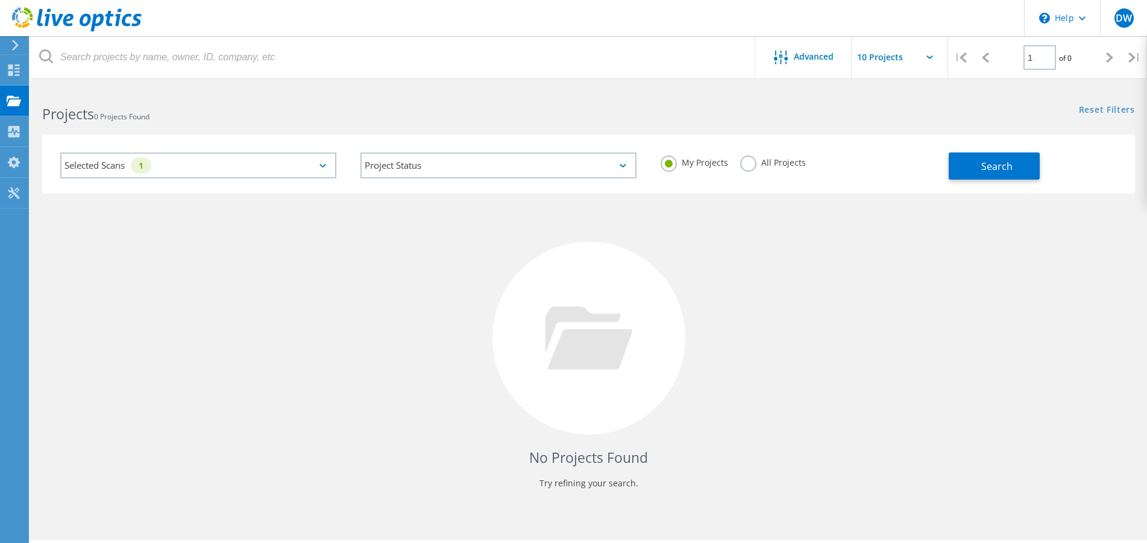
click at [819, 247] on div "No Projects Found Try refining your search." at bounding box center [588, 350] width 1093 height 312
click at [807, 60] on span "Advanced" at bounding box center [814, 56] width 40 height 8
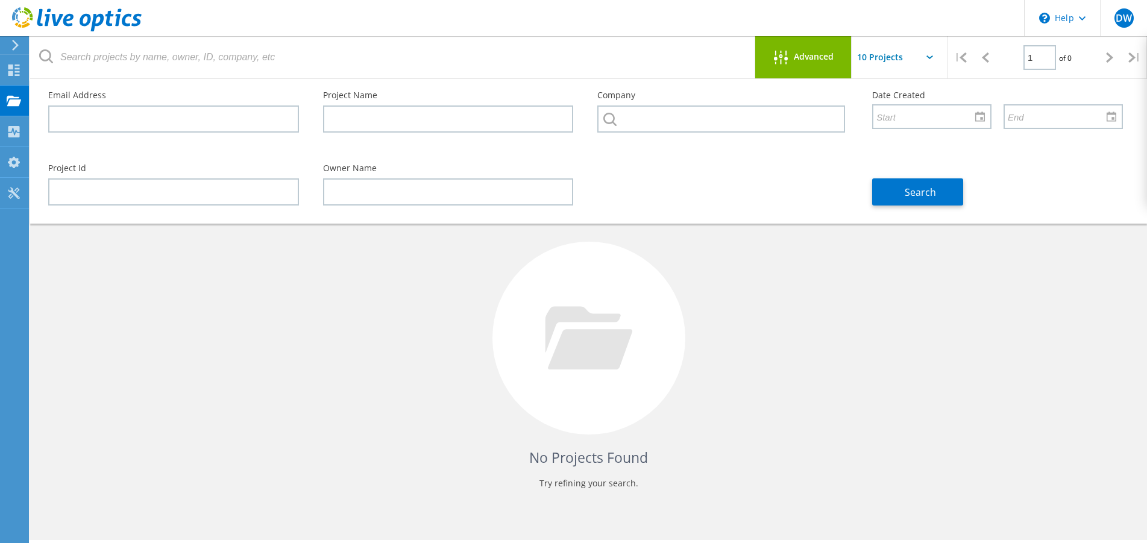
click at [806, 63] on div "Advanced" at bounding box center [803, 58] width 96 height 15
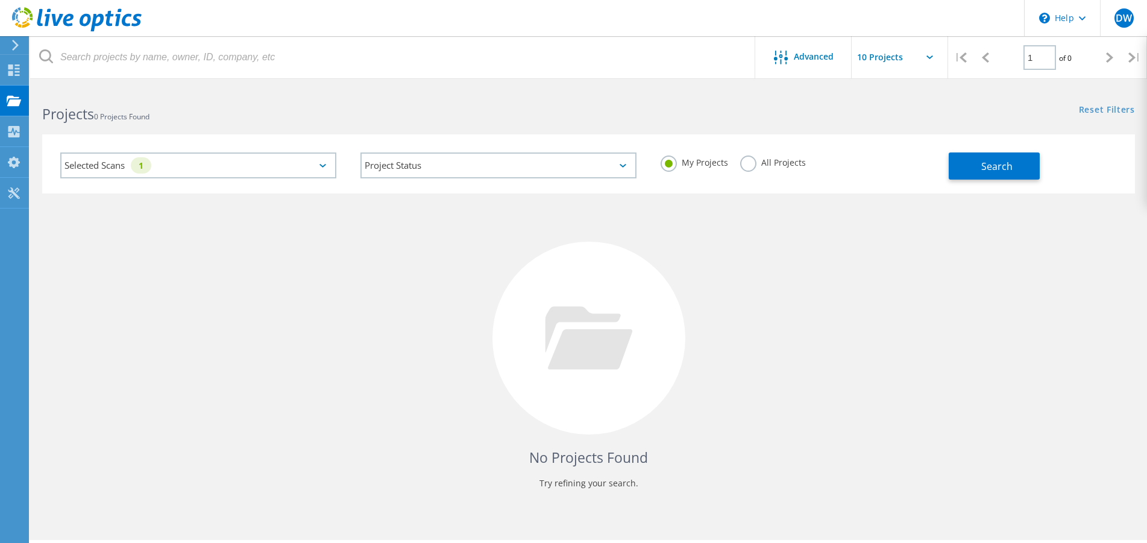
click at [884, 60] on input "text" at bounding box center [912, 57] width 121 height 42
click at [883, 60] on input "text" at bounding box center [912, 57] width 121 height 42
click at [1121, 22] on span "DW" at bounding box center [1124, 18] width 16 height 10
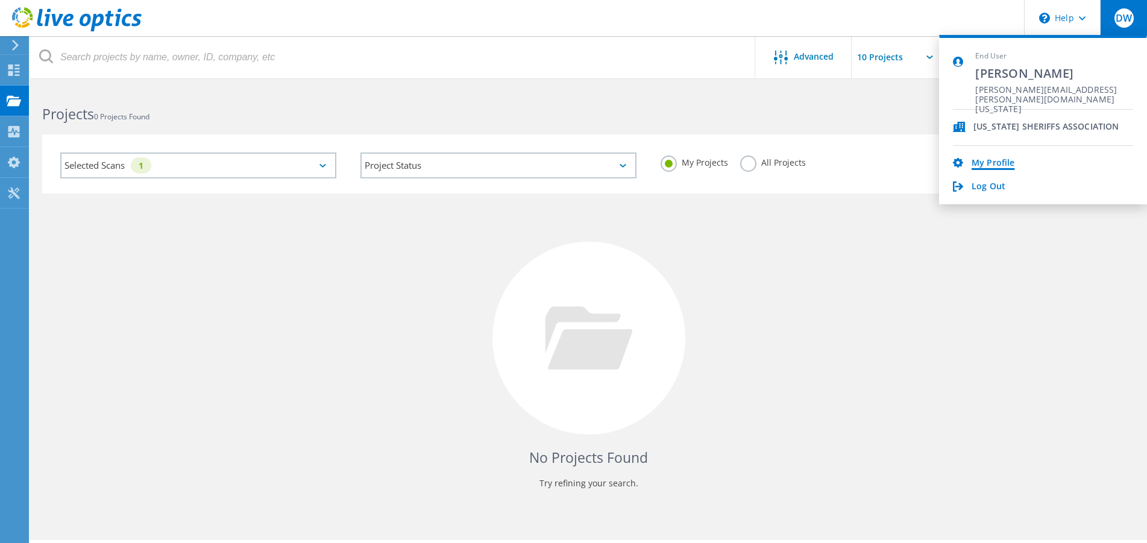
click at [991, 162] on link "My Profile" at bounding box center [993, 163] width 43 height 11
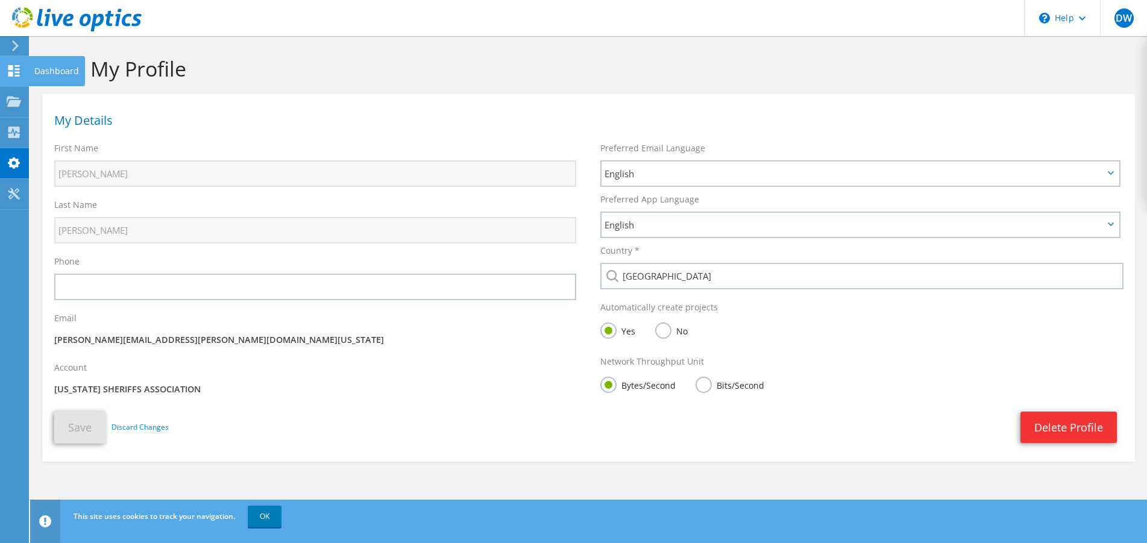
click at [11, 74] on use at bounding box center [13, 70] width 11 height 11
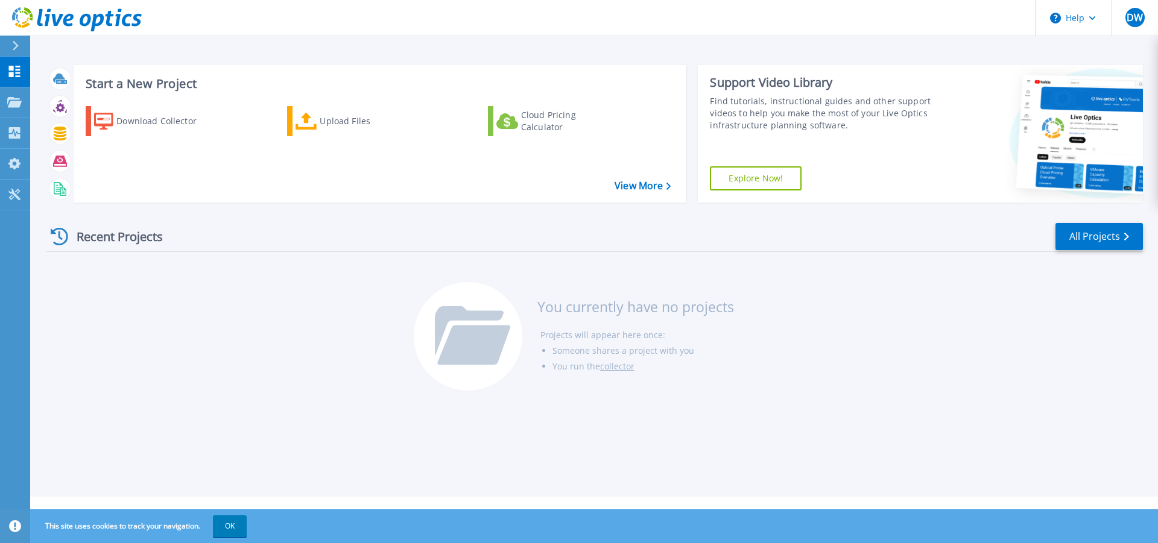
click at [13, 43] on icon at bounding box center [15, 46] width 7 height 10
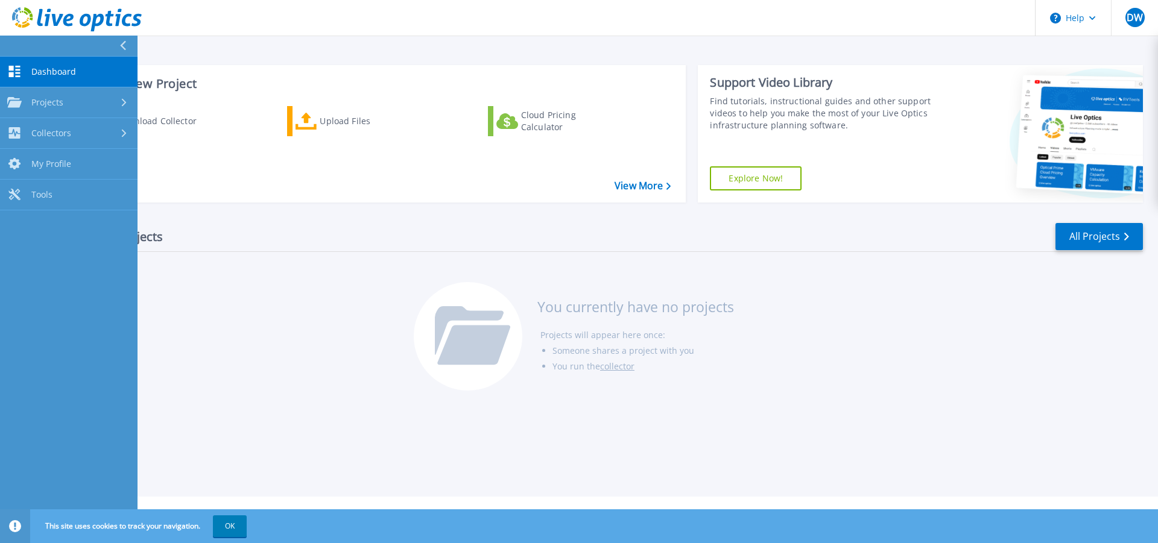
click at [13, 43] on button at bounding box center [68, 46] width 137 height 21
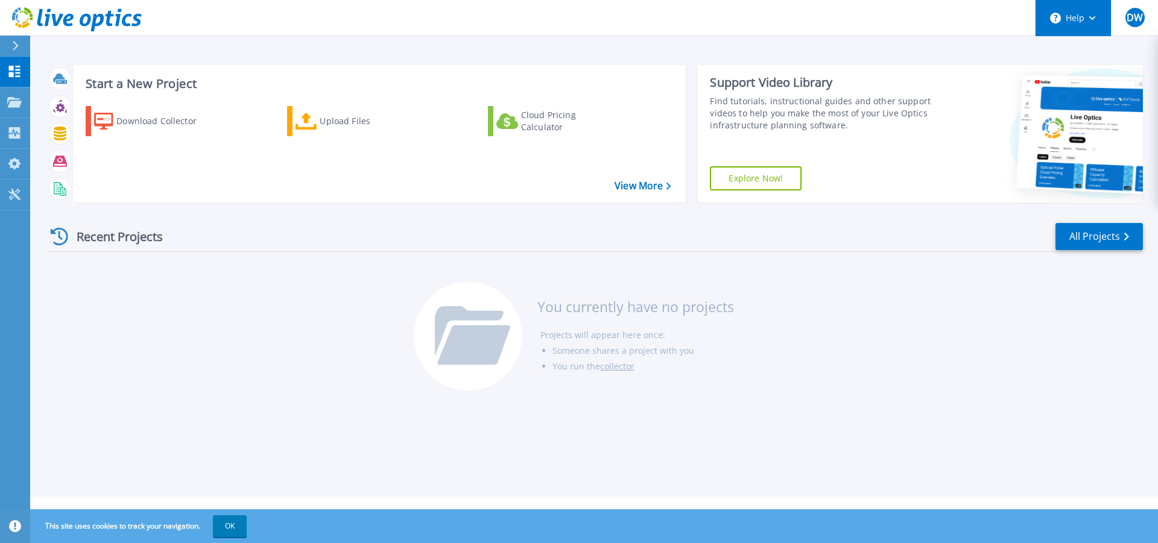
click at [1082, 25] on button "Help" at bounding box center [1072, 18] width 75 height 36
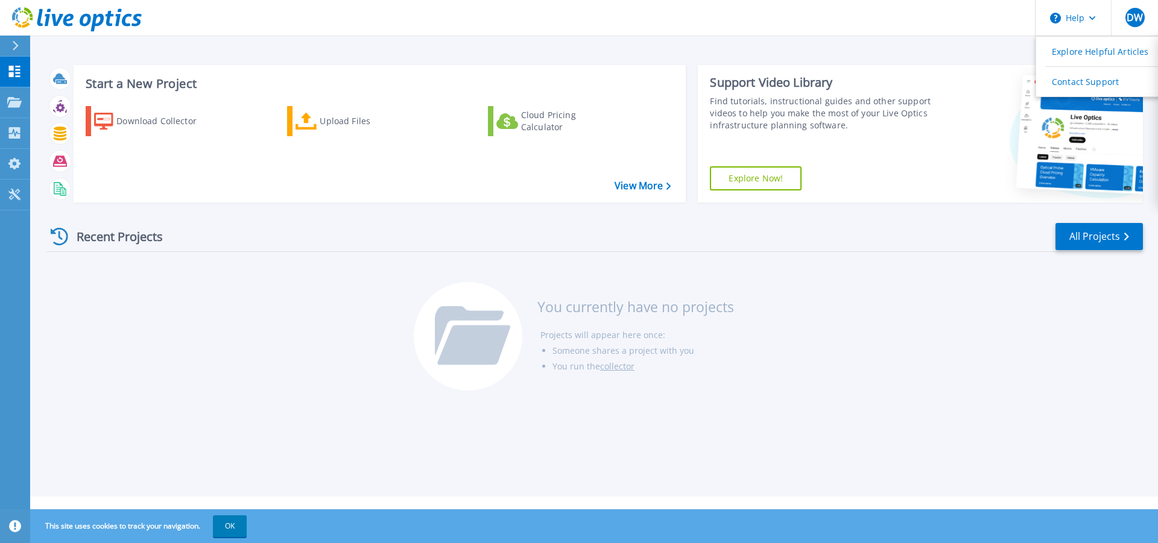
click at [300, 329] on div "Recent Projects All Projects You currently have no projects Projects will appea…" at bounding box center [594, 307] width 1096 height 191
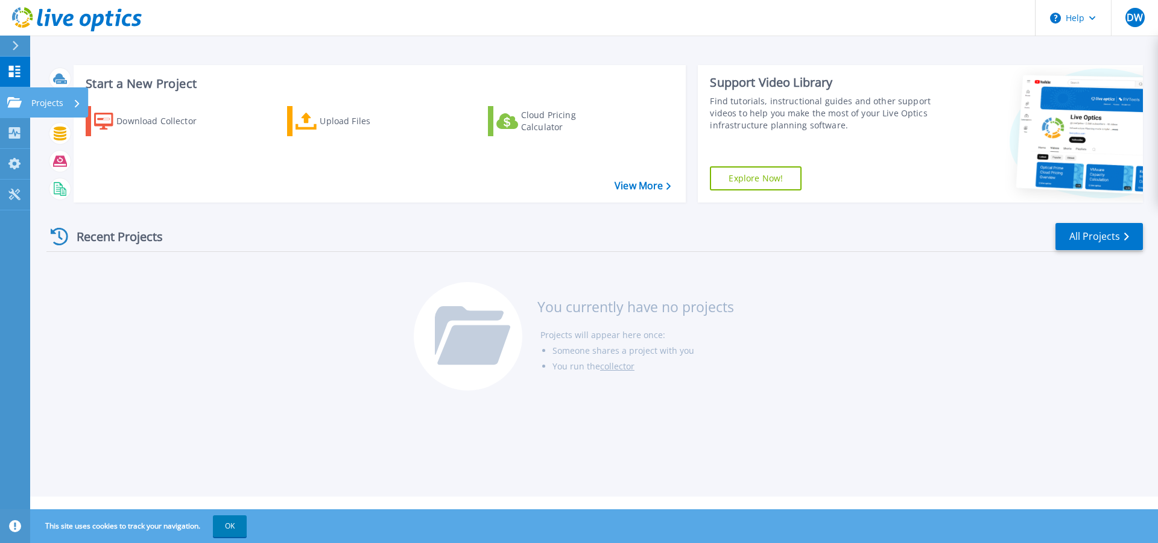
click at [19, 104] on icon at bounding box center [14, 102] width 14 height 10
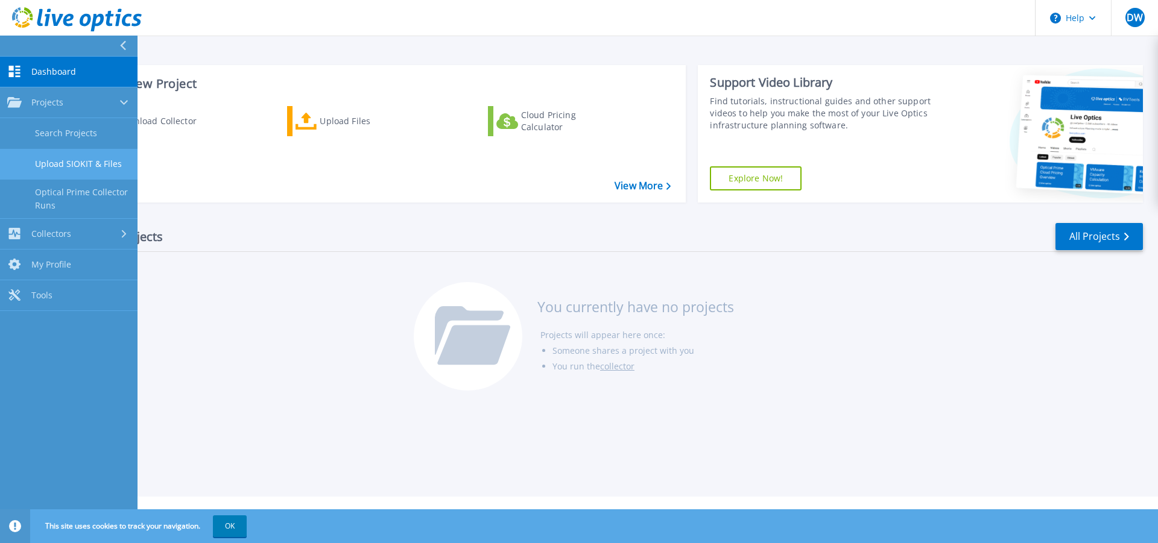
click at [64, 168] on link "Upload SIOKIT & Files" at bounding box center [68, 164] width 137 height 31
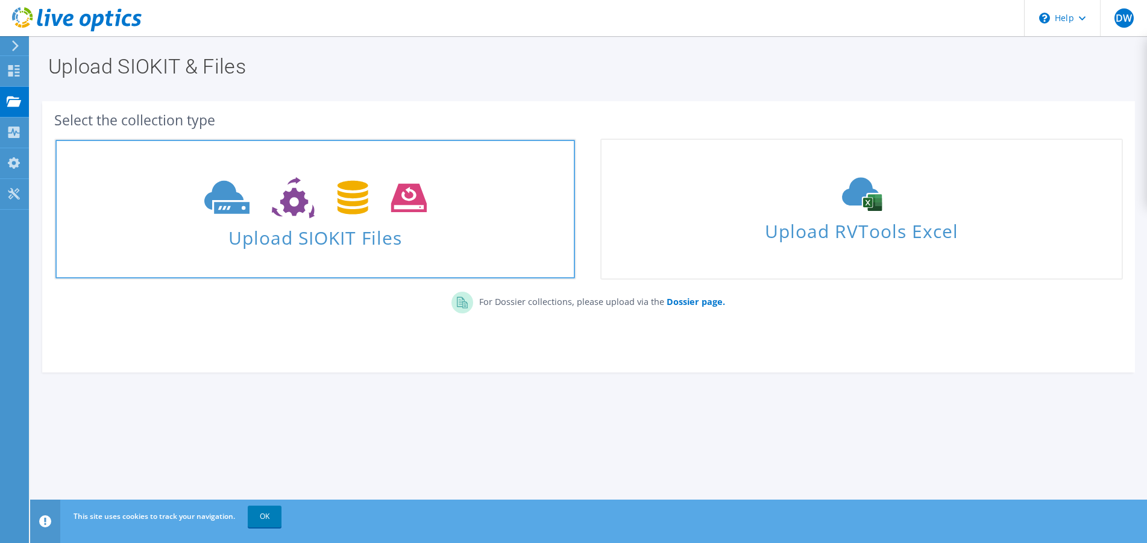
click at [345, 226] on span "Upload SIOKIT Files" at bounding box center [315, 234] width 520 height 26
